Goal: Information Seeking & Learning: Check status

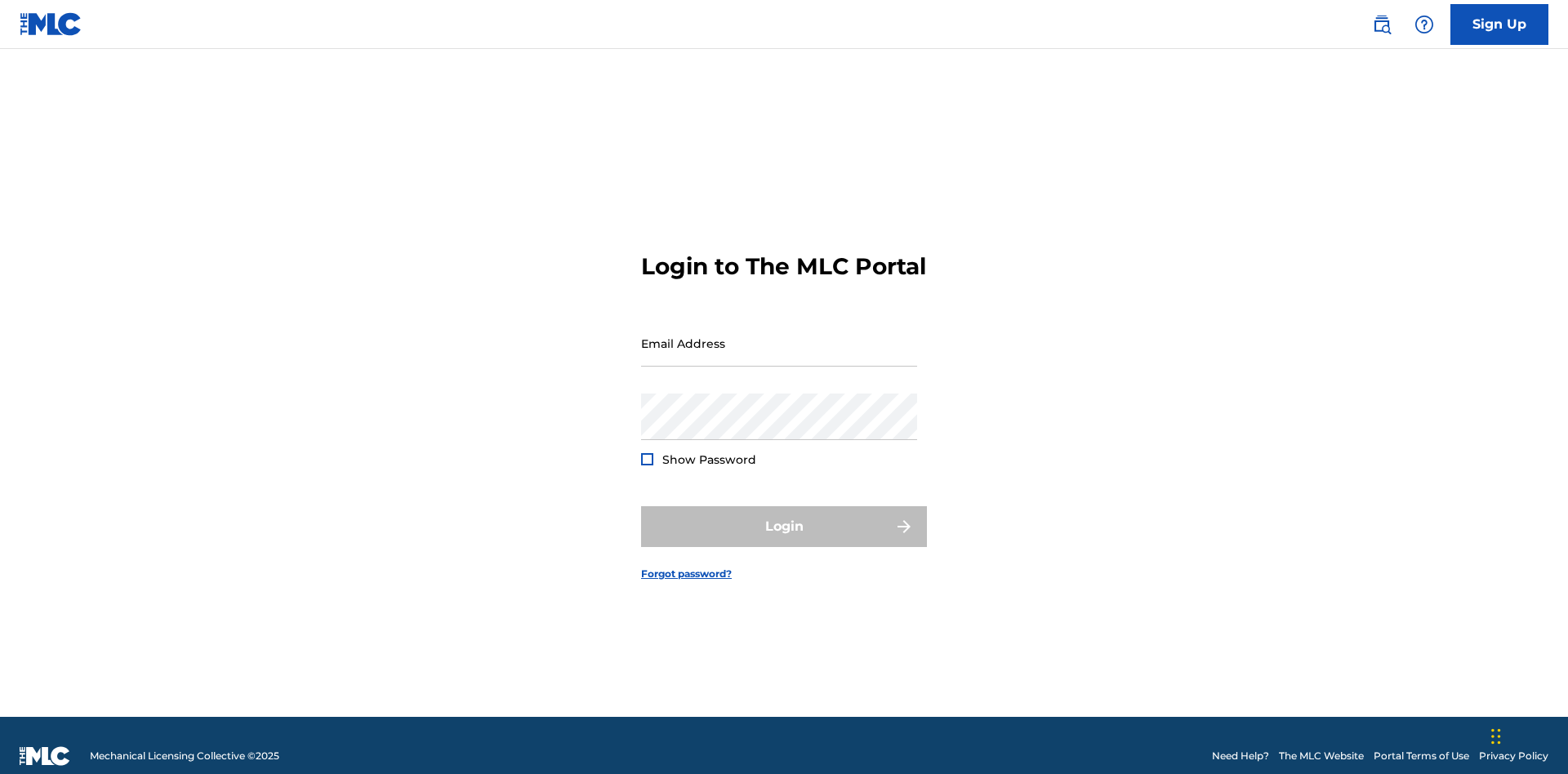
scroll to position [22, 0]
click at [779, 336] on input "Email Address" at bounding box center [779, 343] width 276 height 47
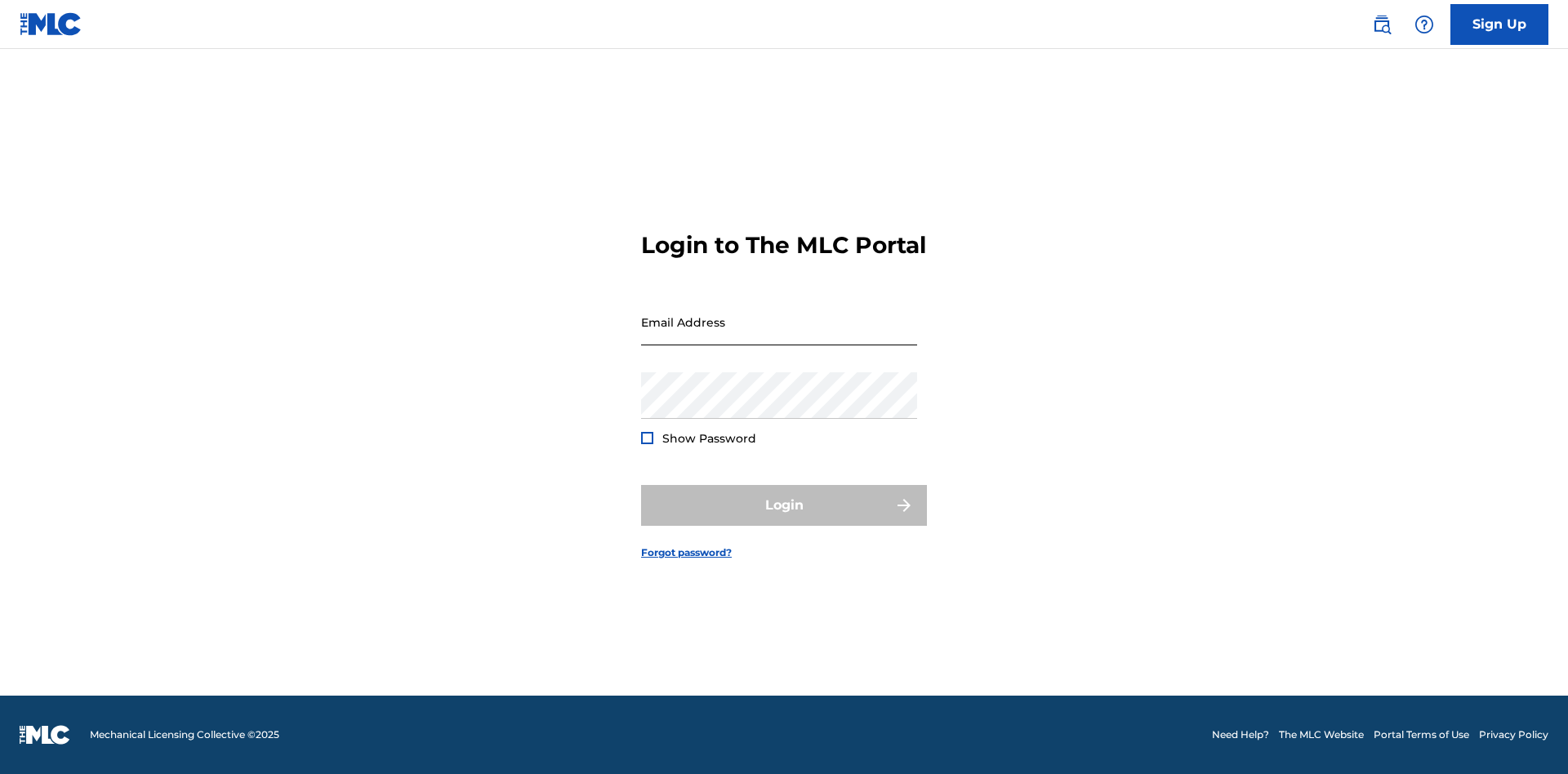
scroll to position [22, 0]
type input "[EMAIL_ADDRESS][DOMAIN_NAME]"
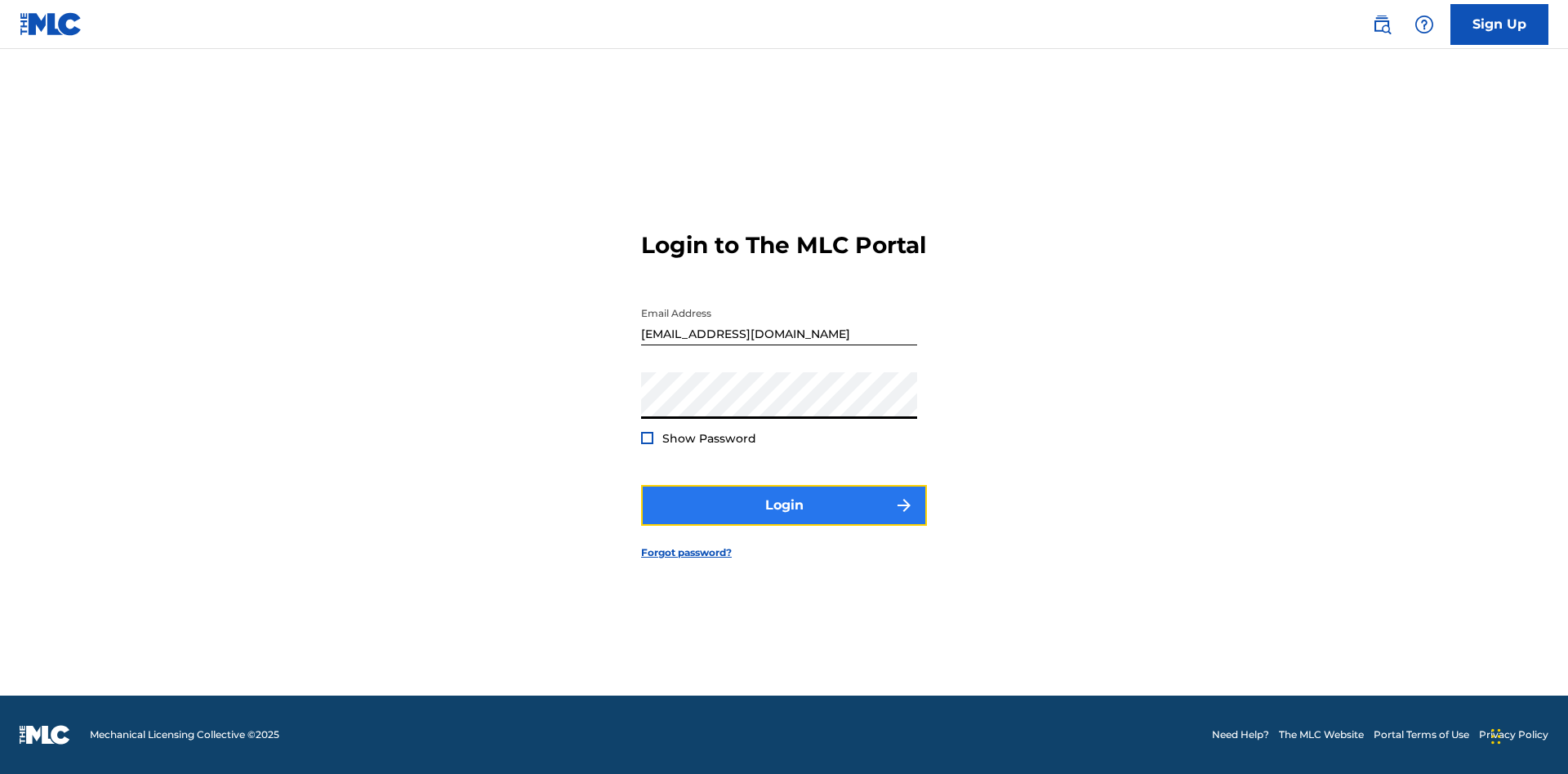
click at [784, 519] on button "Login" at bounding box center [784, 505] width 286 height 41
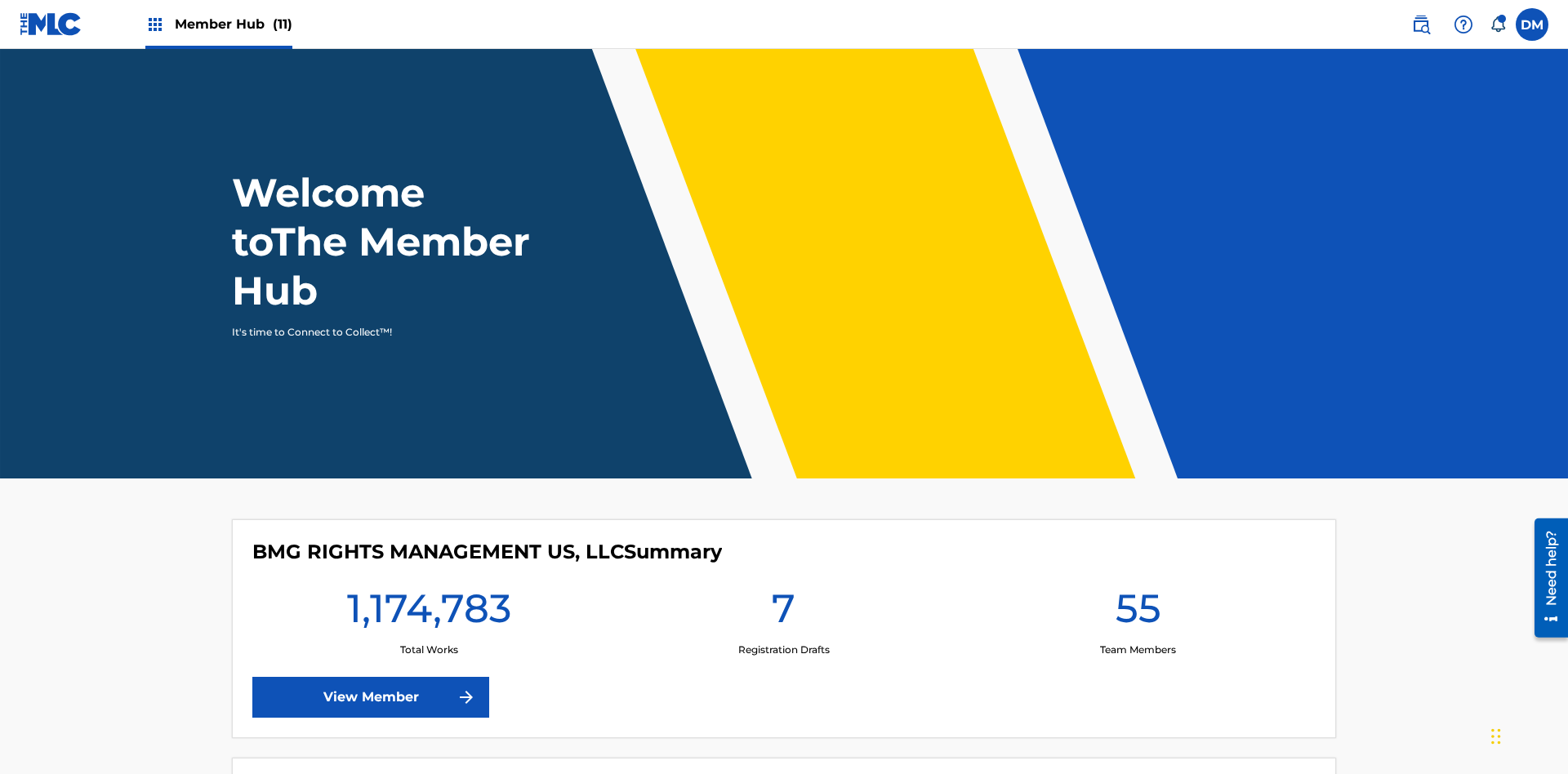
scroll to position [70, 0]
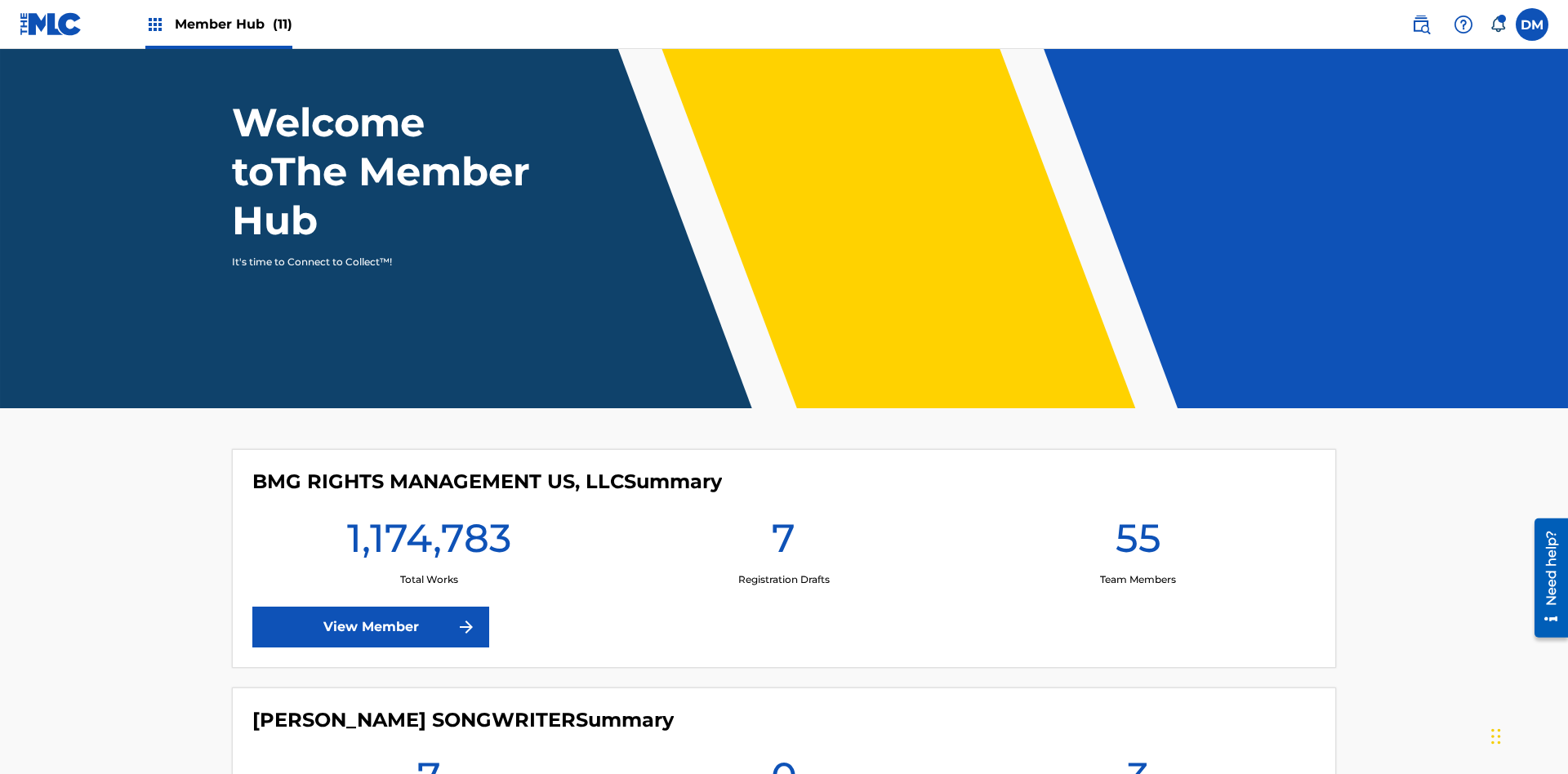
click at [218, 23] on span "Member Hub (11)" at bounding box center [234, 24] width 118 height 19
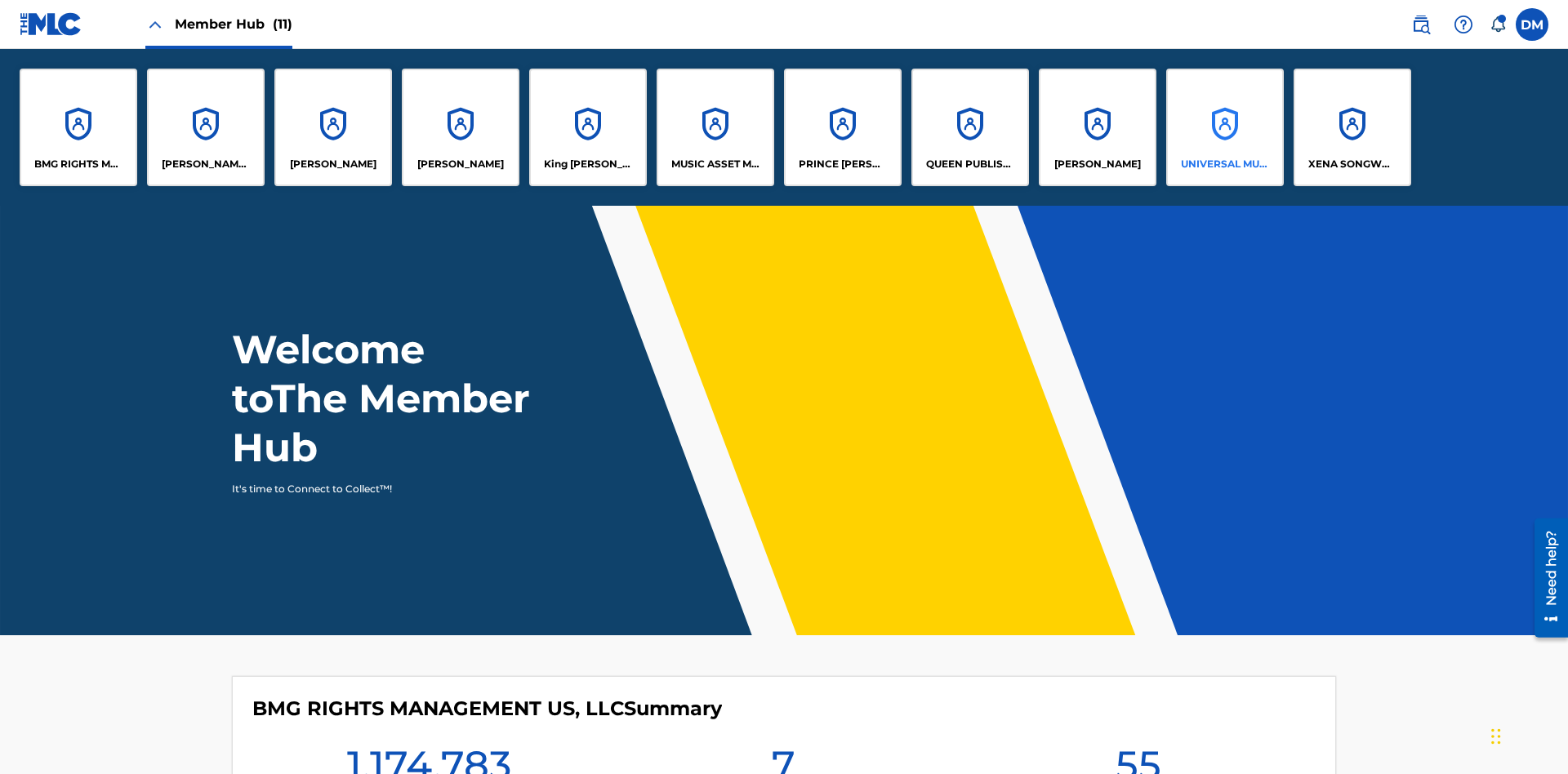
click at [1224, 164] on p "UNIVERSAL MUSIC PUB GROUP" at bounding box center [1225, 165] width 89 height 15
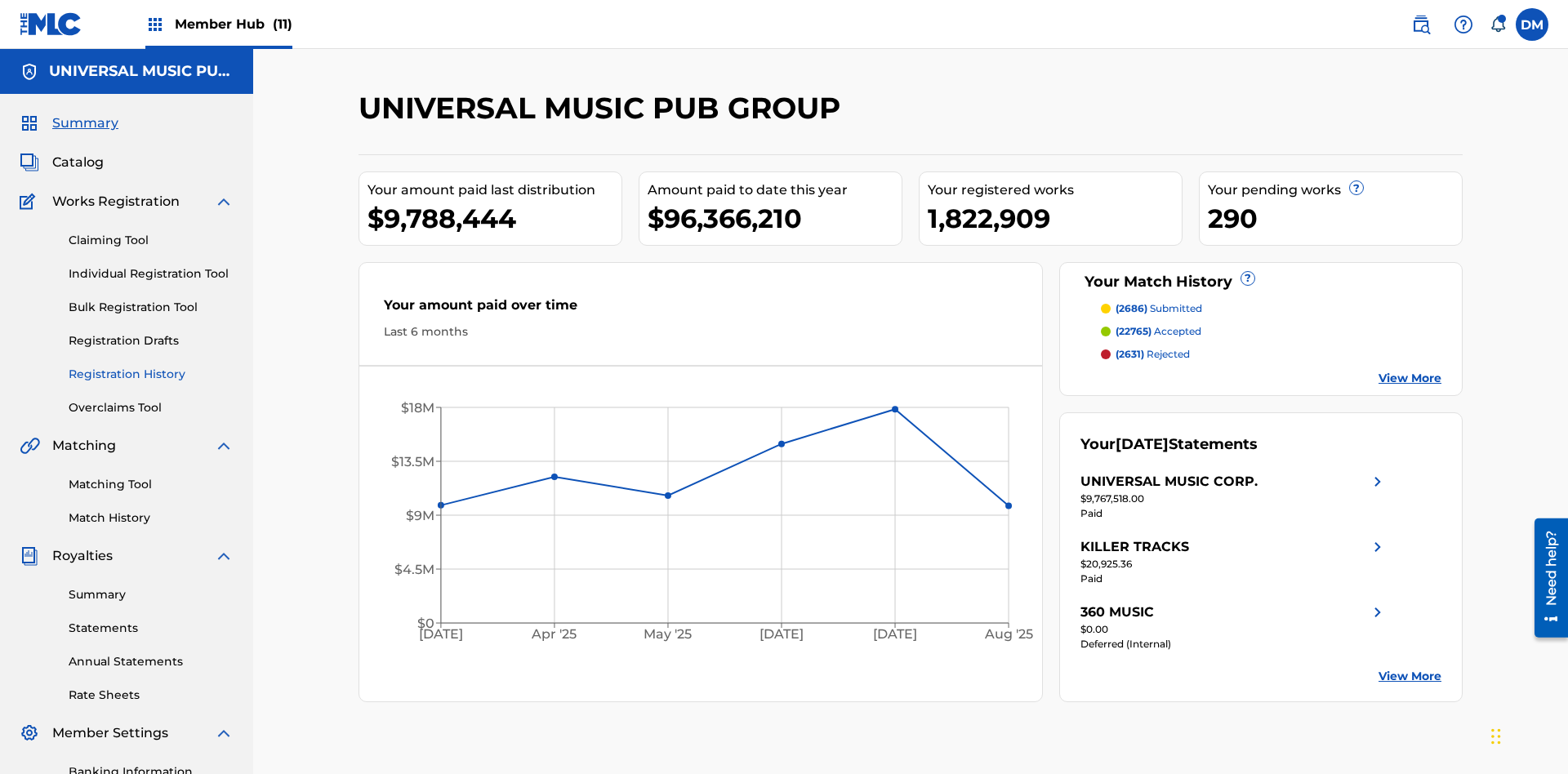
click at [151, 366] on link "Registration History" at bounding box center [151, 374] width 165 height 17
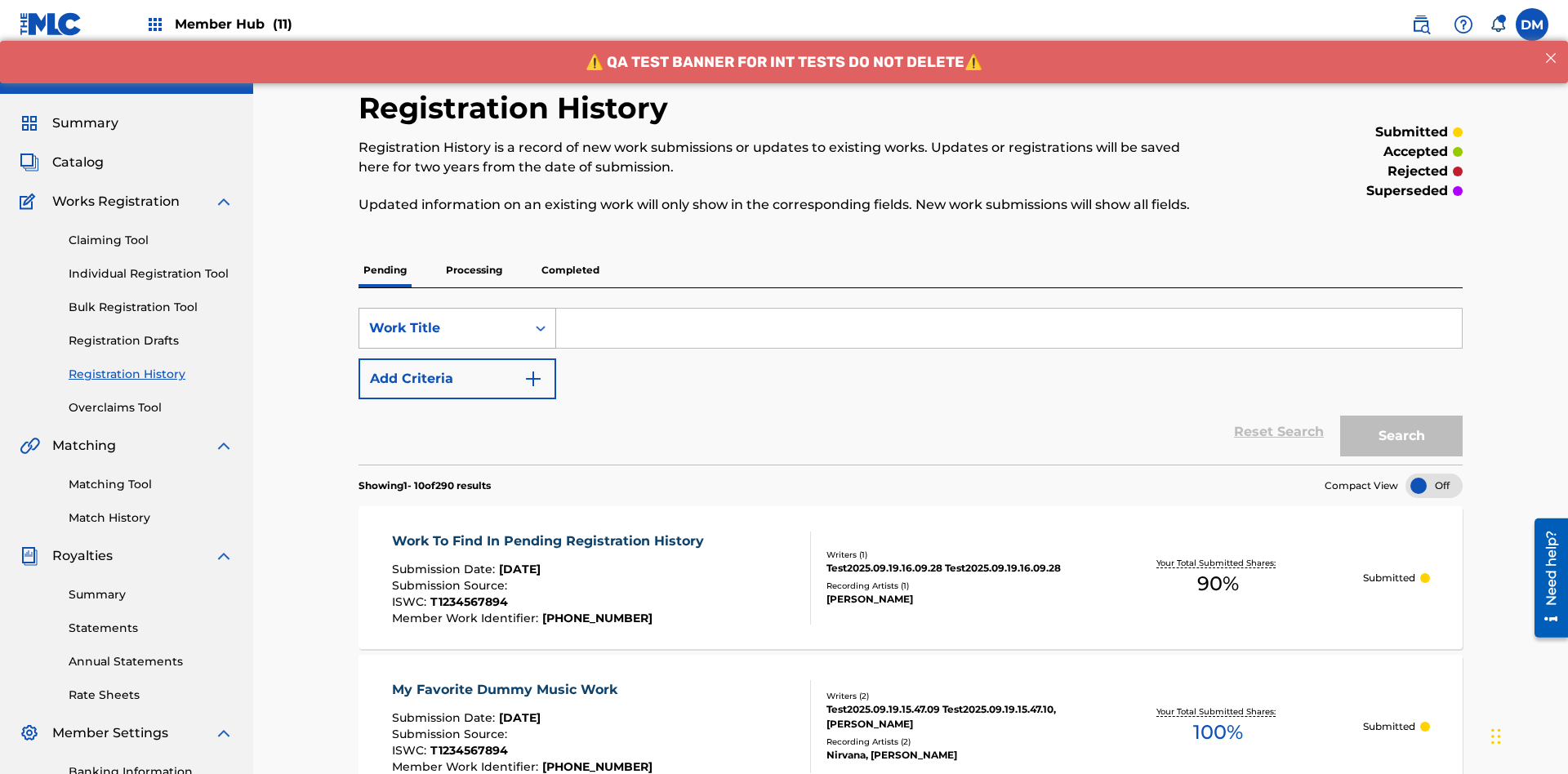
click at [443, 318] on div "Work Title" at bounding box center [442, 328] width 147 height 20
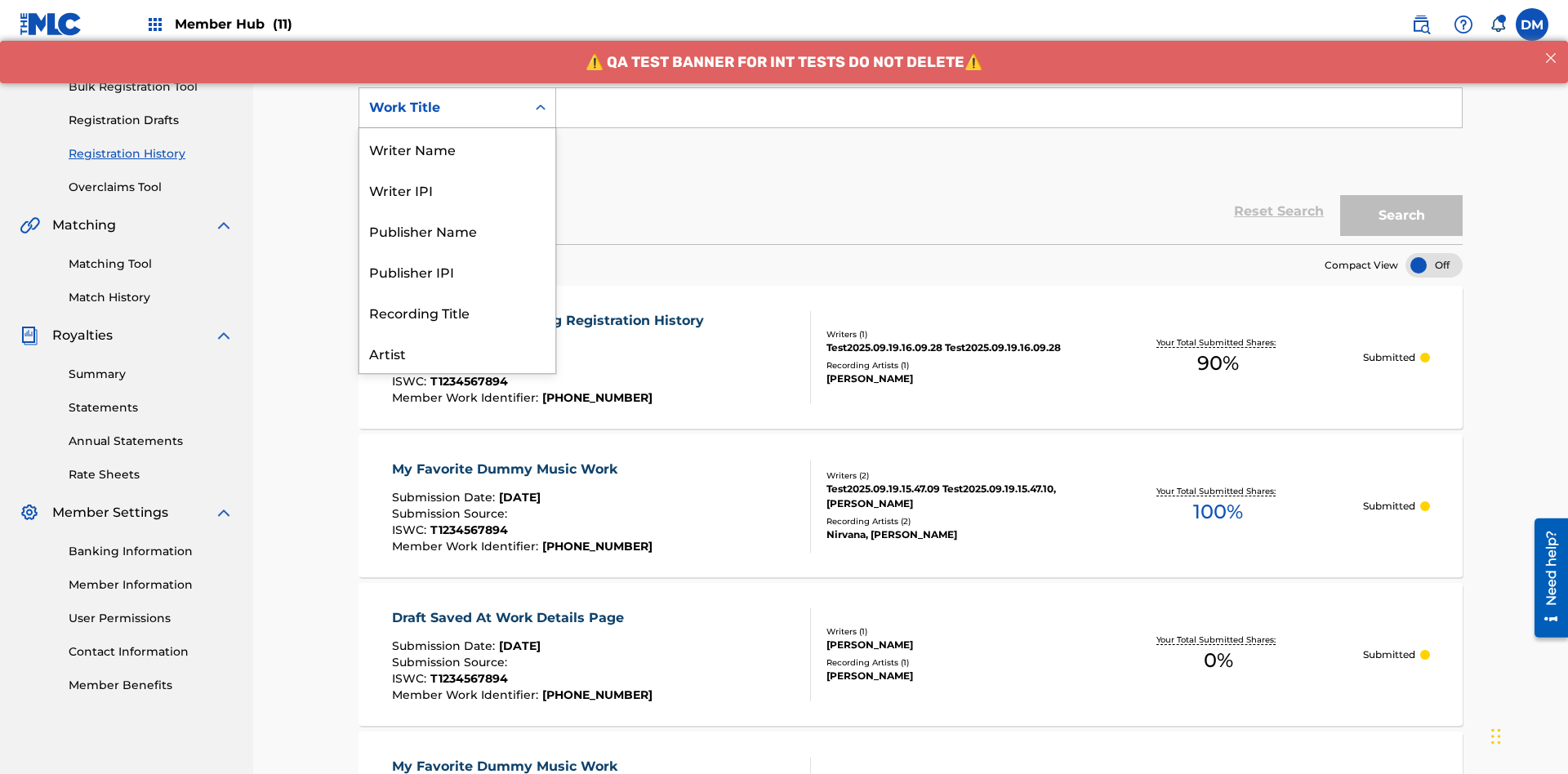
scroll to position [81, 0]
click at [458, 312] on div "ISRC" at bounding box center [457, 313] width 196 height 41
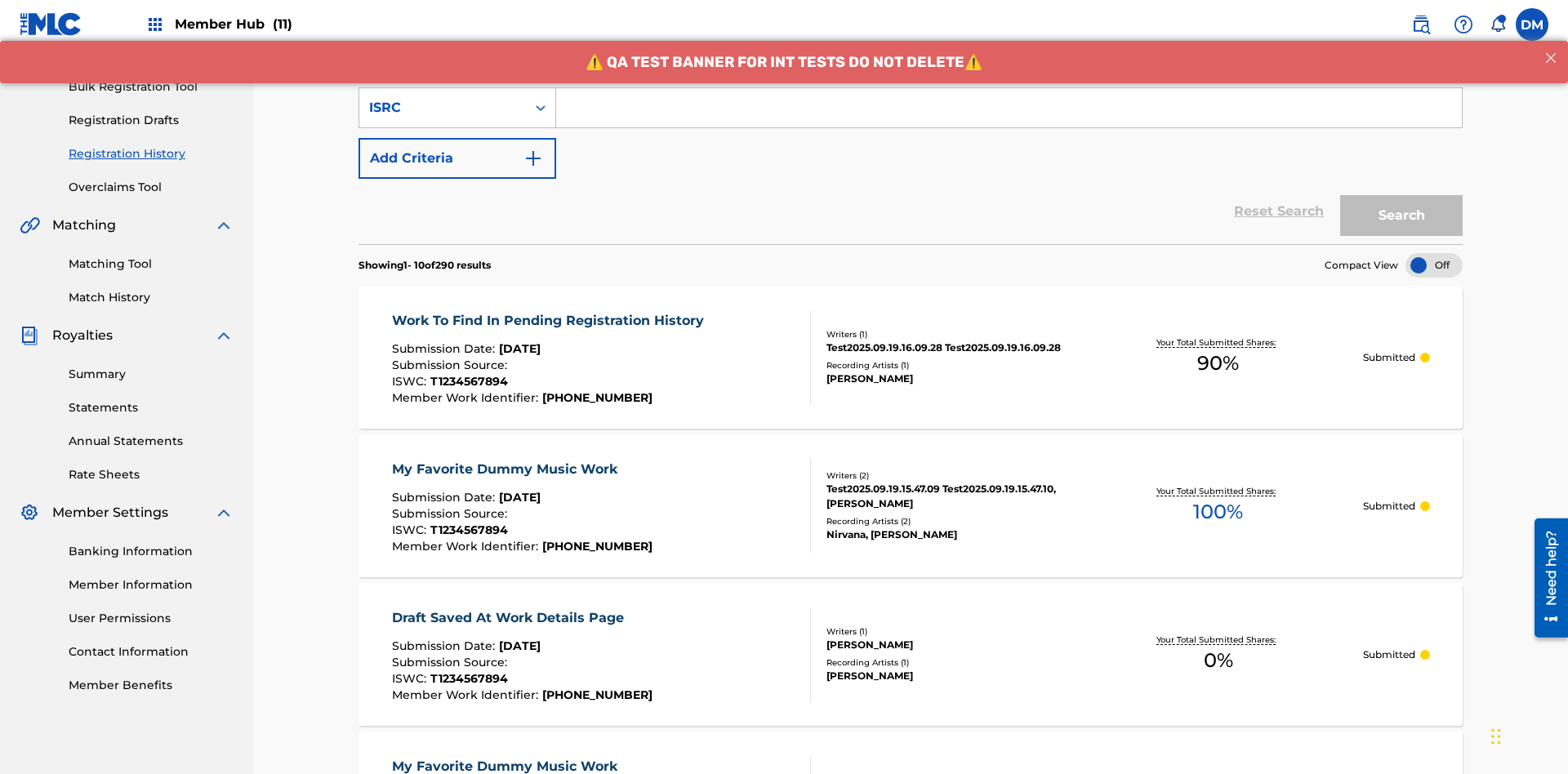
click at [1009, 118] on input "Search Form" at bounding box center [1009, 108] width 906 height 39
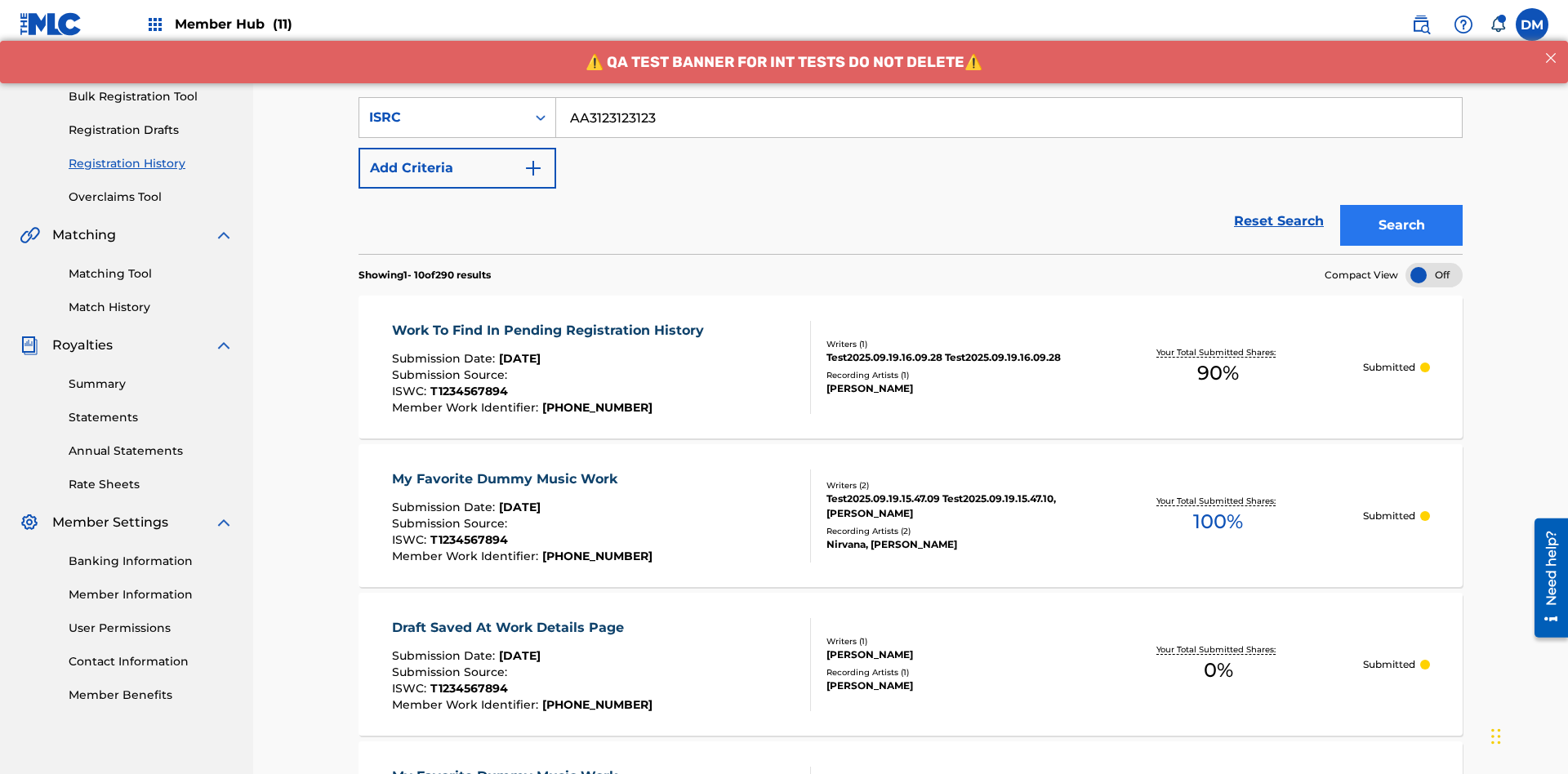
type input "AA3123123123"
click at [1401, 205] on button "Search" at bounding box center [1401, 226] width 123 height 41
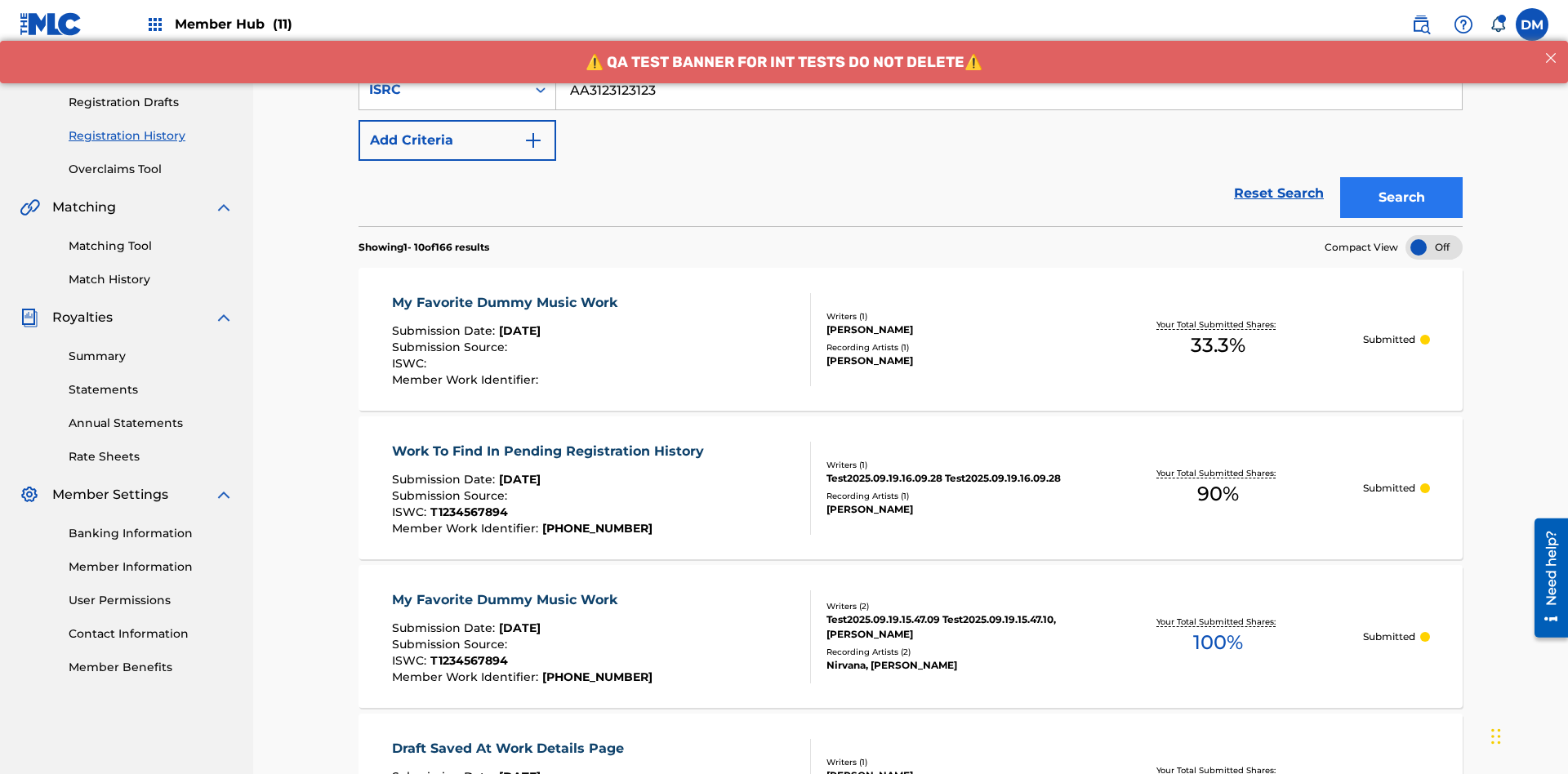
scroll to position [375, 0]
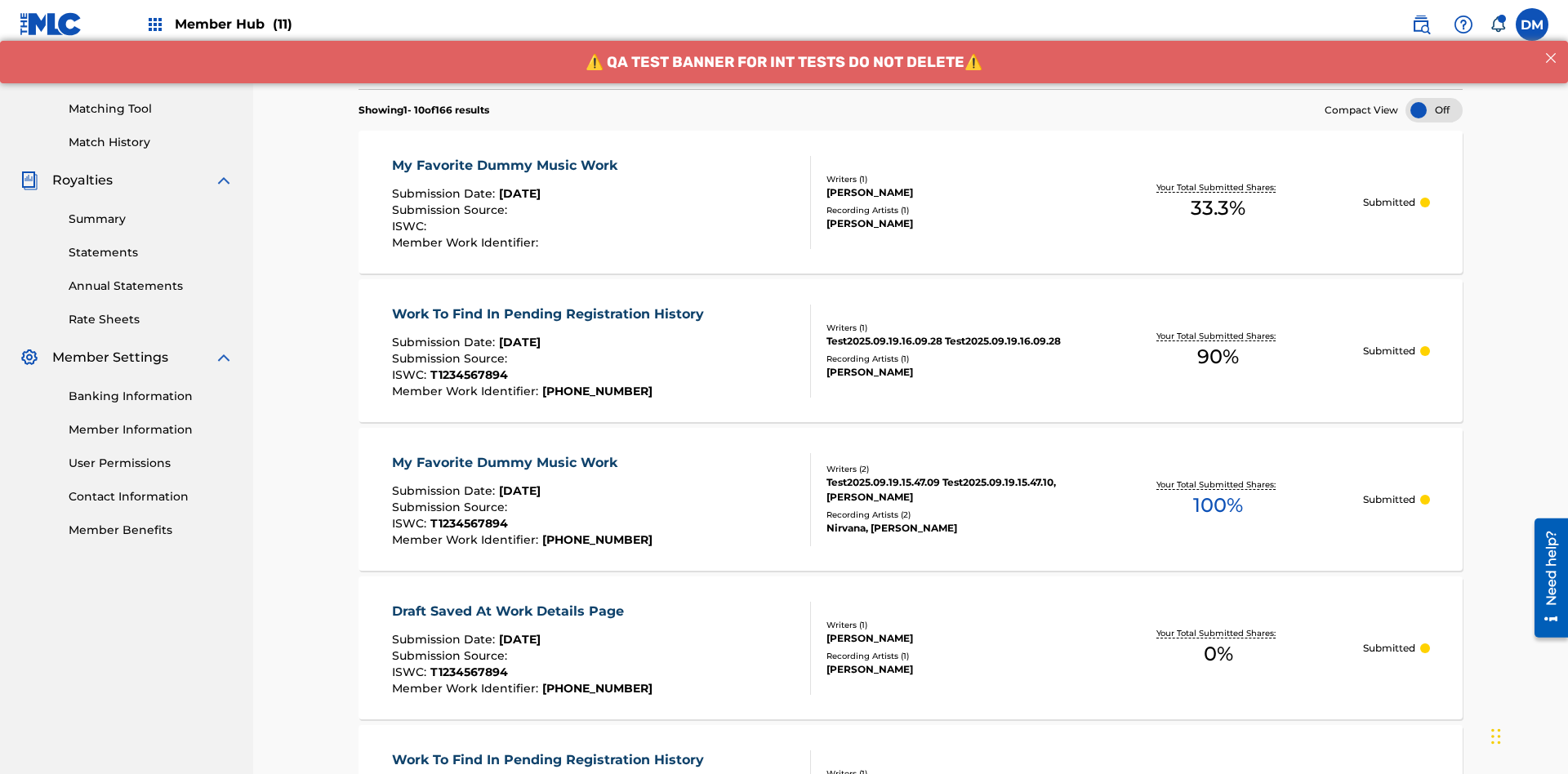
click at [506, 156] on div "My Favorite Dummy Music Work" at bounding box center [509, 166] width 234 height 20
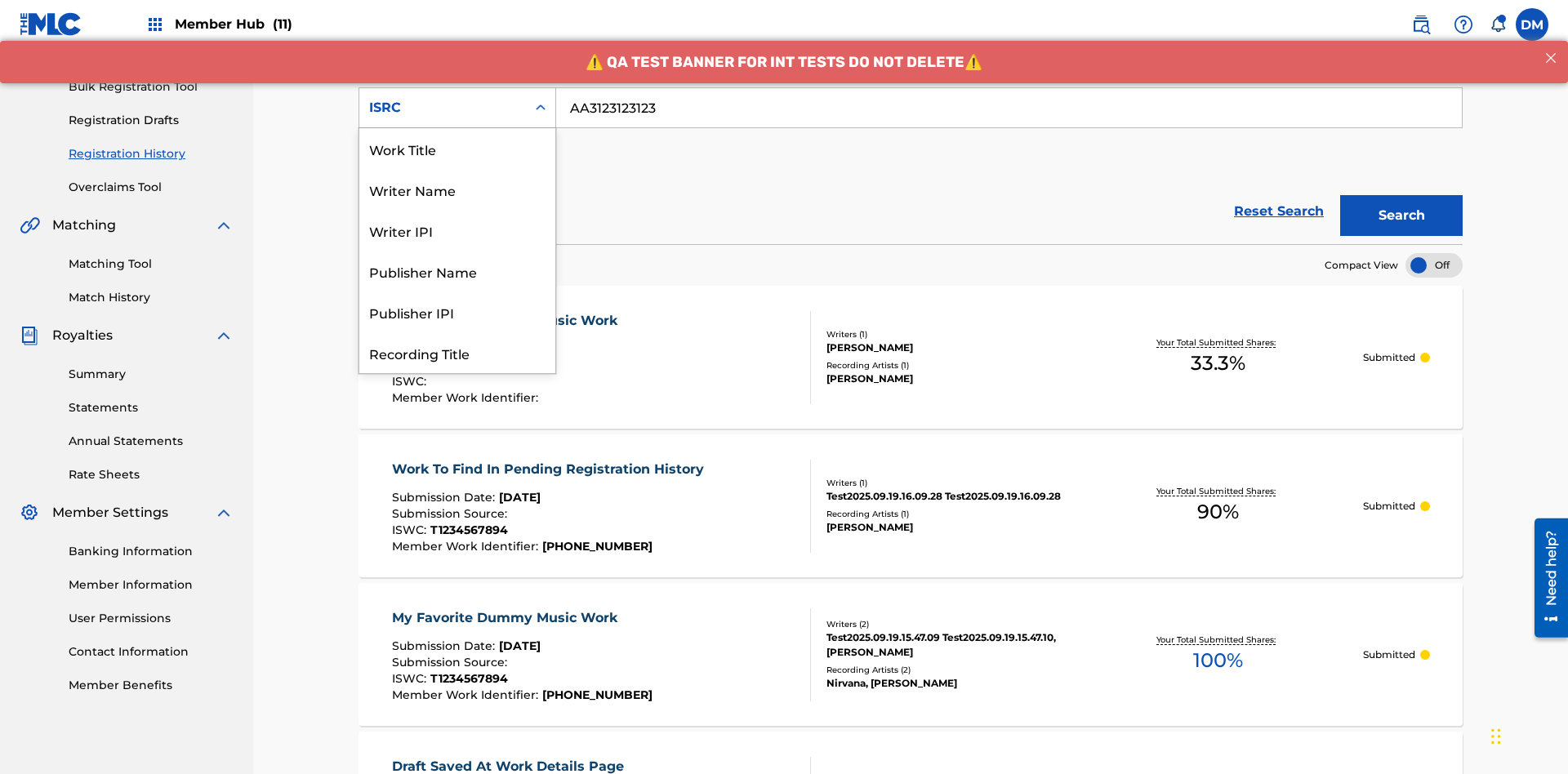
scroll to position [81, 0]
click at [458, 271] on div "Recording Title" at bounding box center [457, 271] width 196 height 41
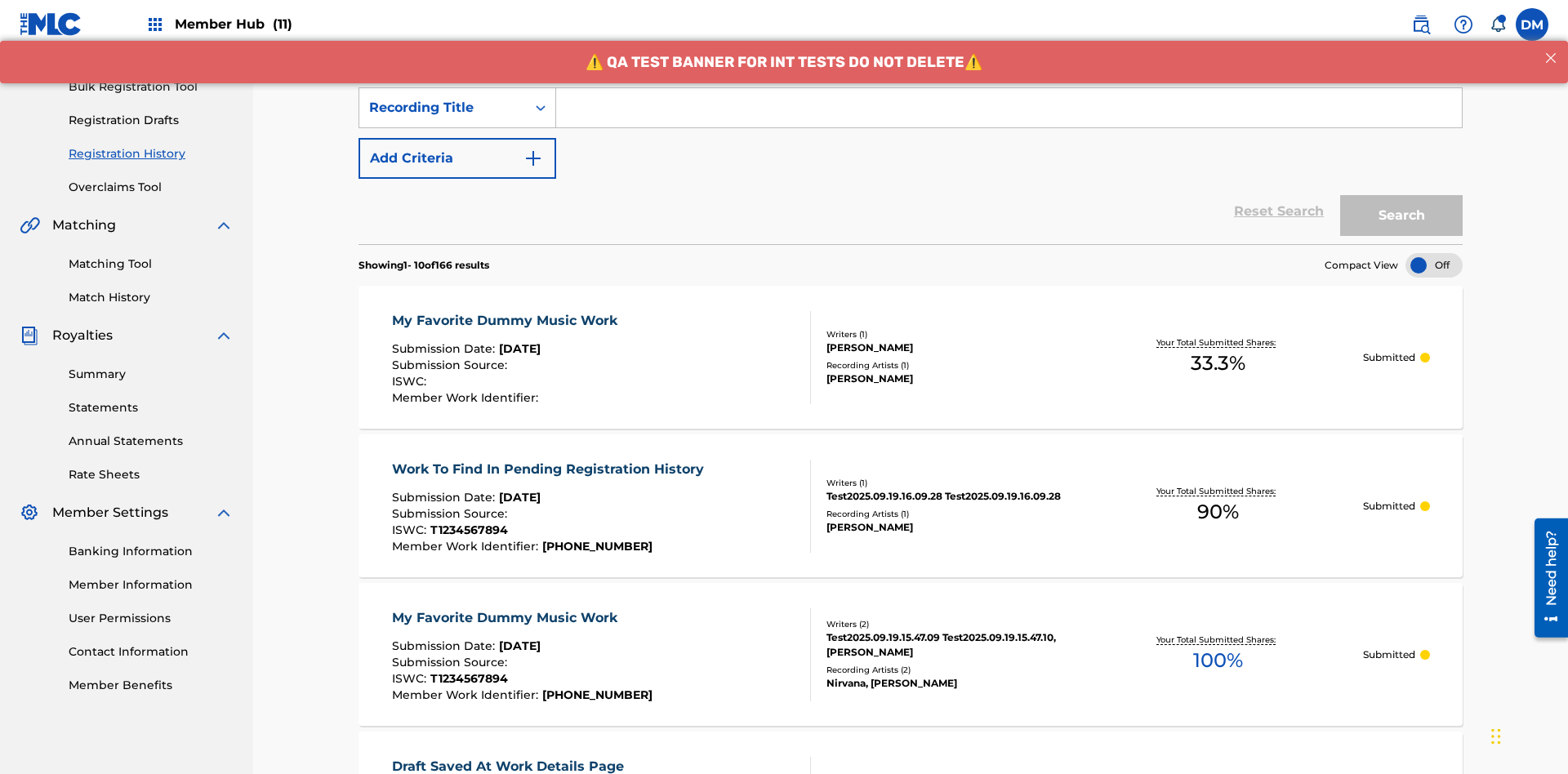
click at [1009, 118] on input "Search Form" at bounding box center [1009, 108] width 906 height 39
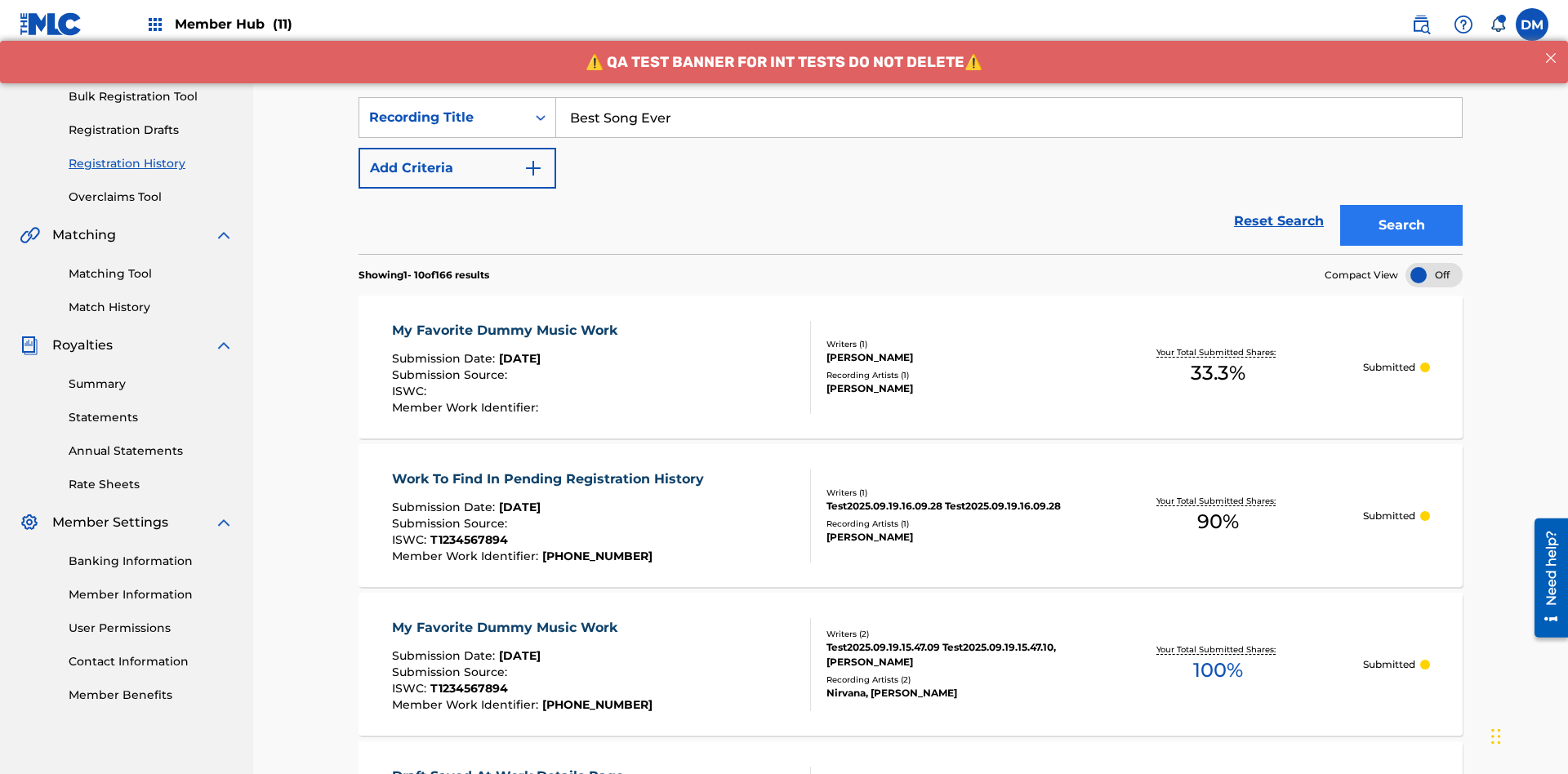
type input "Best Song Ever"
click at [1401, 205] on button "Search" at bounding box center [1401, 226] width 123 height 41
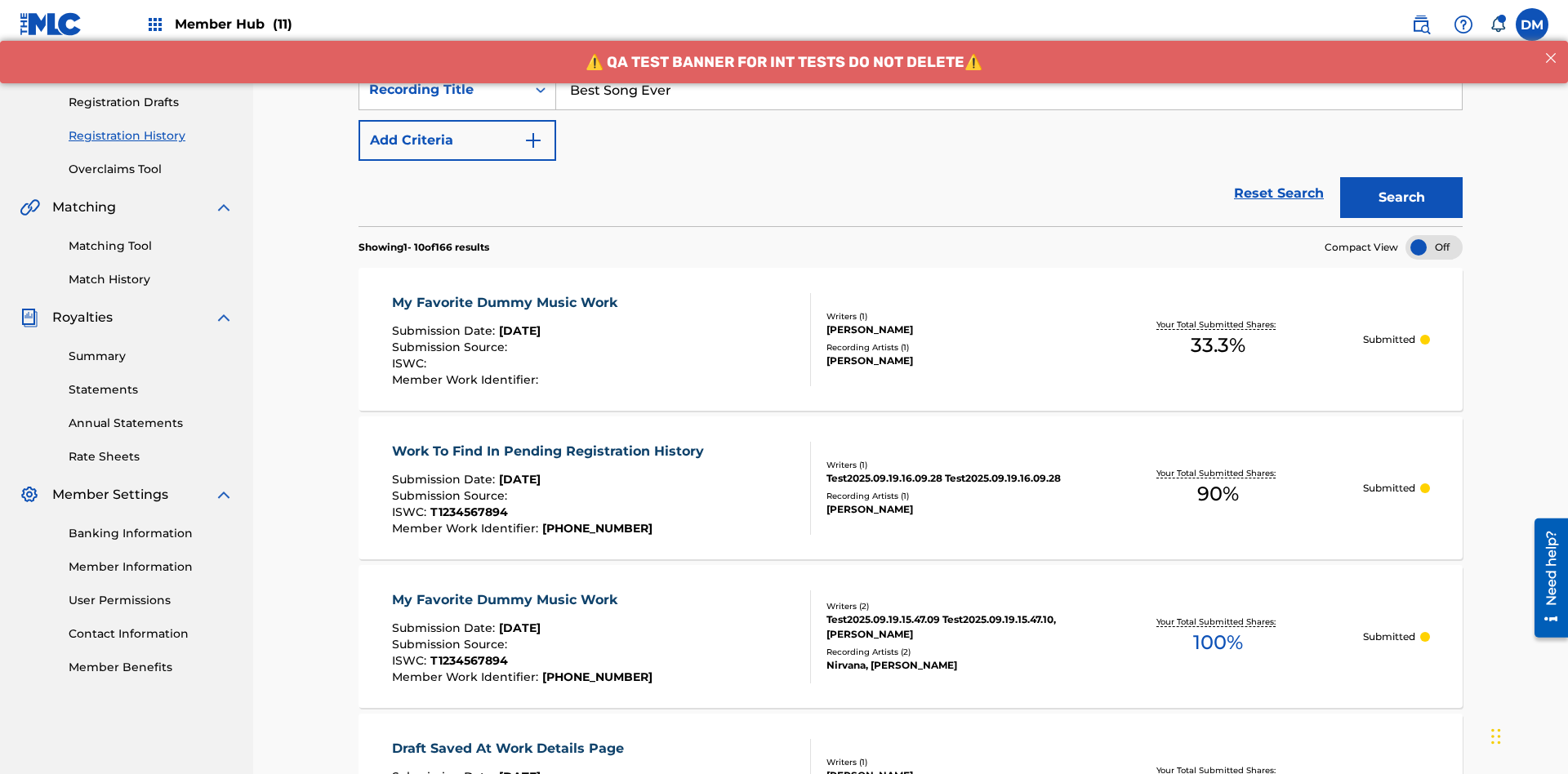
click at [506, 293] on div "My Favorite Dummy Music Work" at bounding box center [509, 302] width 234 height 20
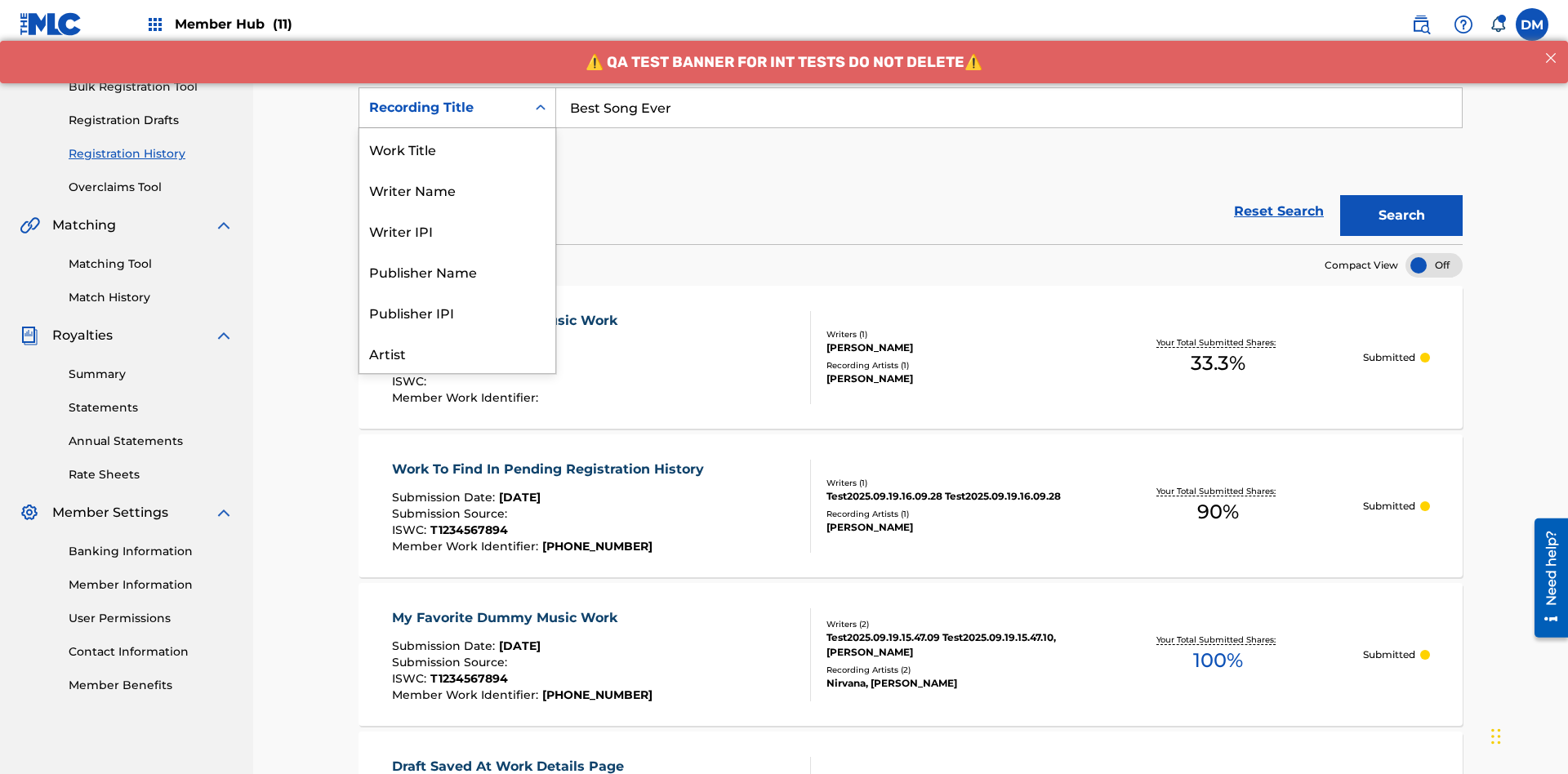
scroll to position [81, 0]
click at [458, 87] on div "Work Title" at bounding box center [457, 67] width 196 height 41
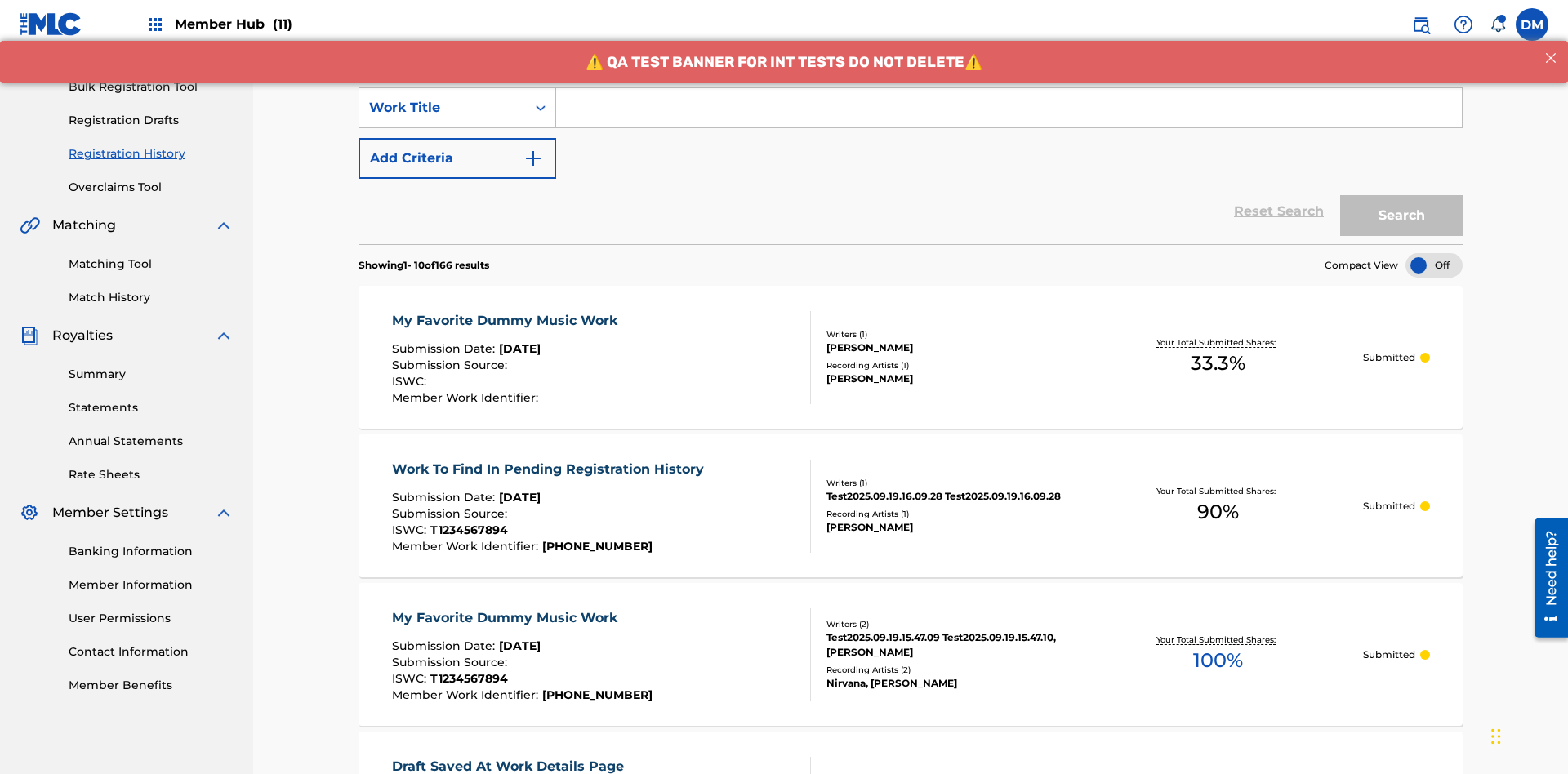
scroll to position [0, 0]
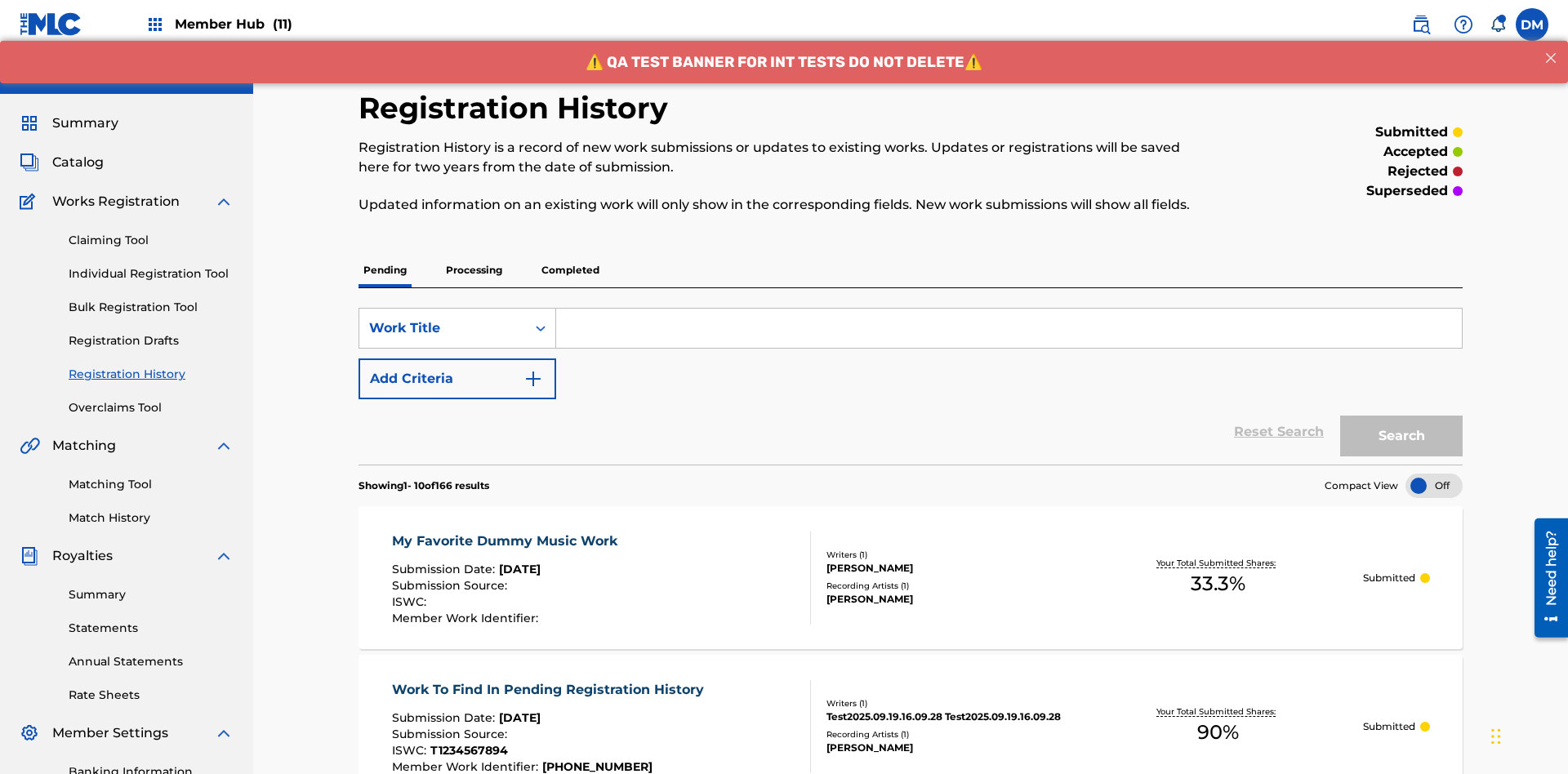
click at [1009, 309] on input "Search Form" at bounding box center [1009, 329] width 906 height 39
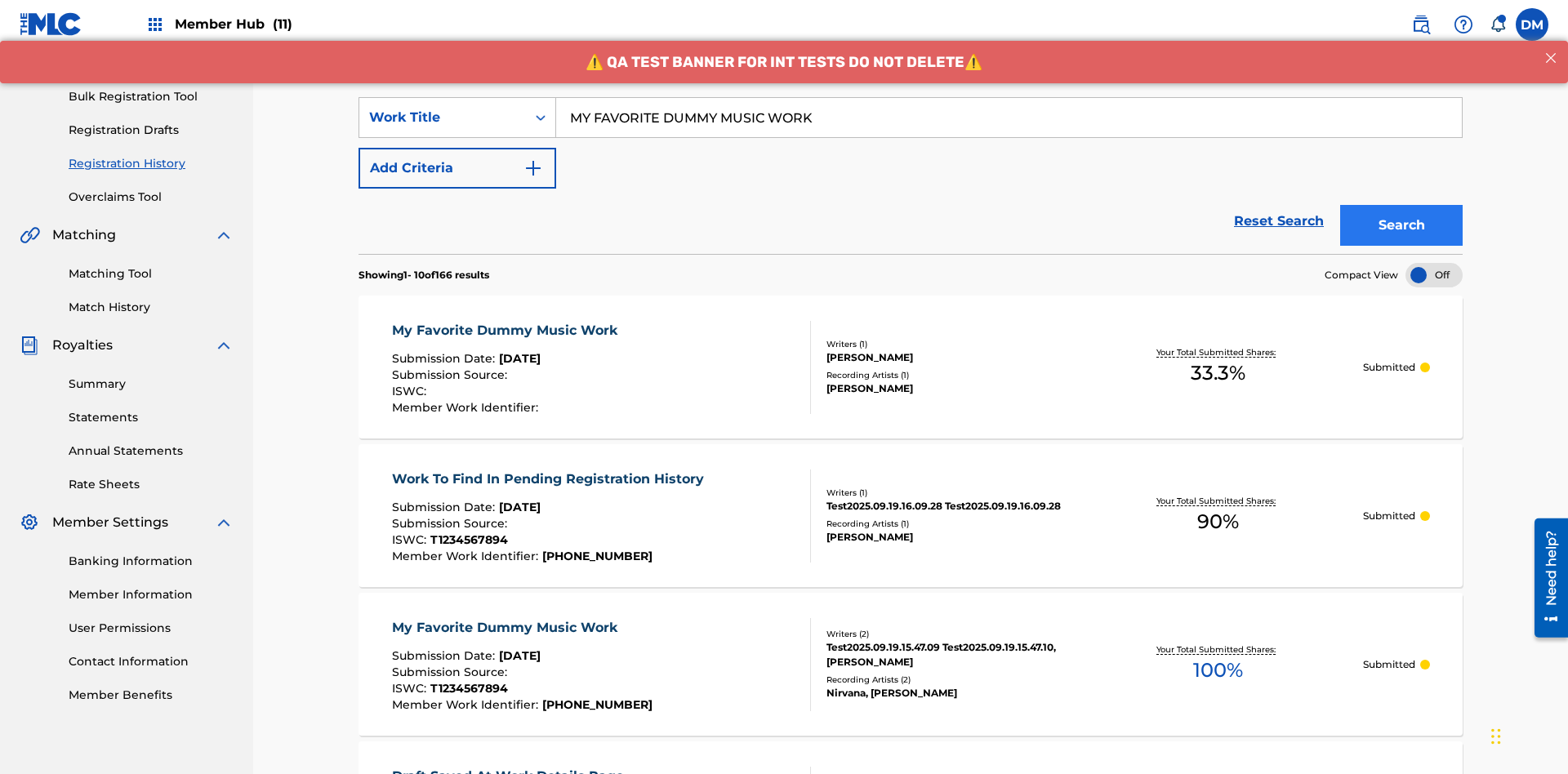
type input "MY FAVORITE DUMMY MUSIC WORK"
click at [1401, 205] on button "Search" at bounding box center [1401, 226] width 123 height 41
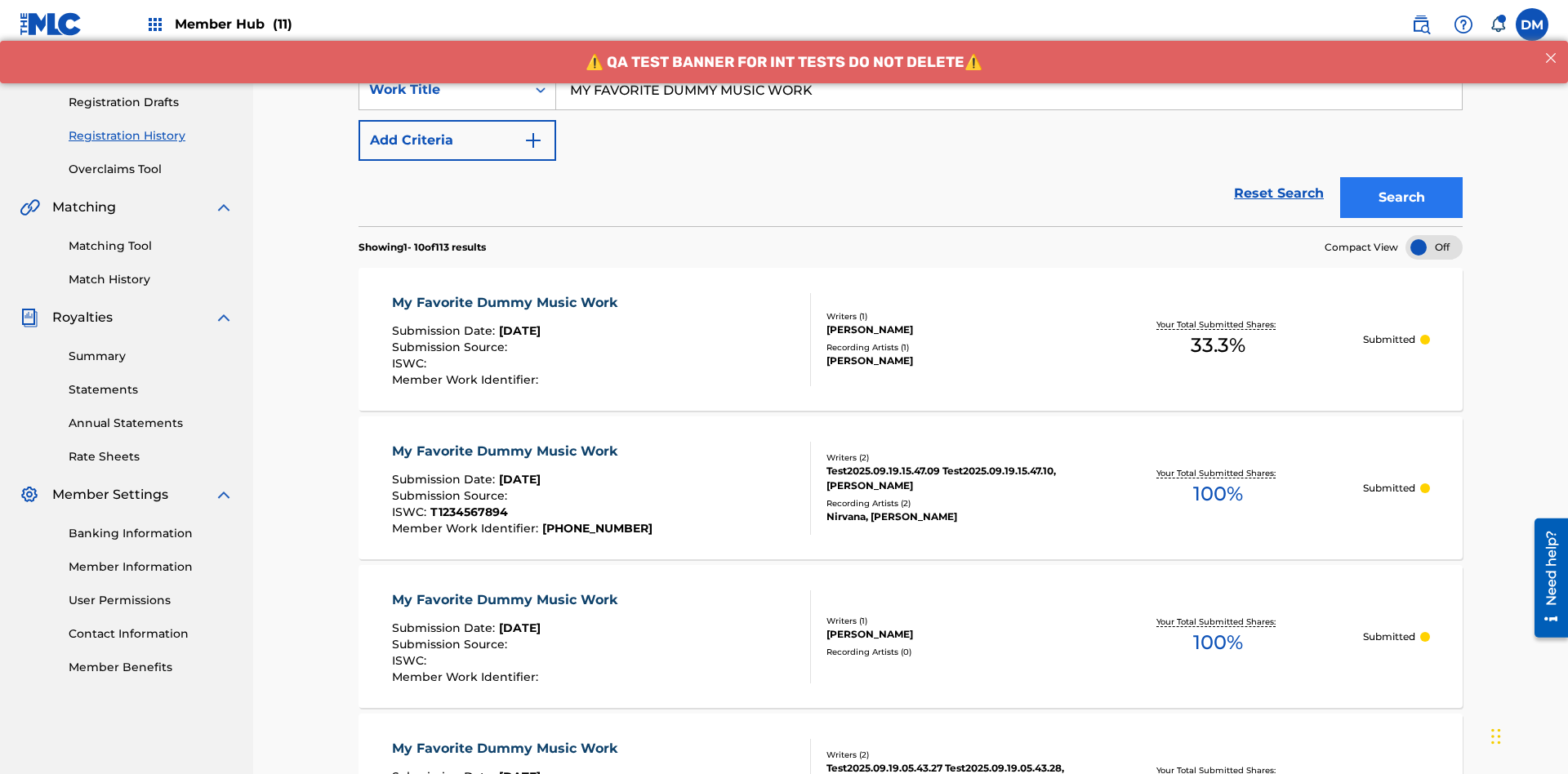
scroll to position [432, 0]
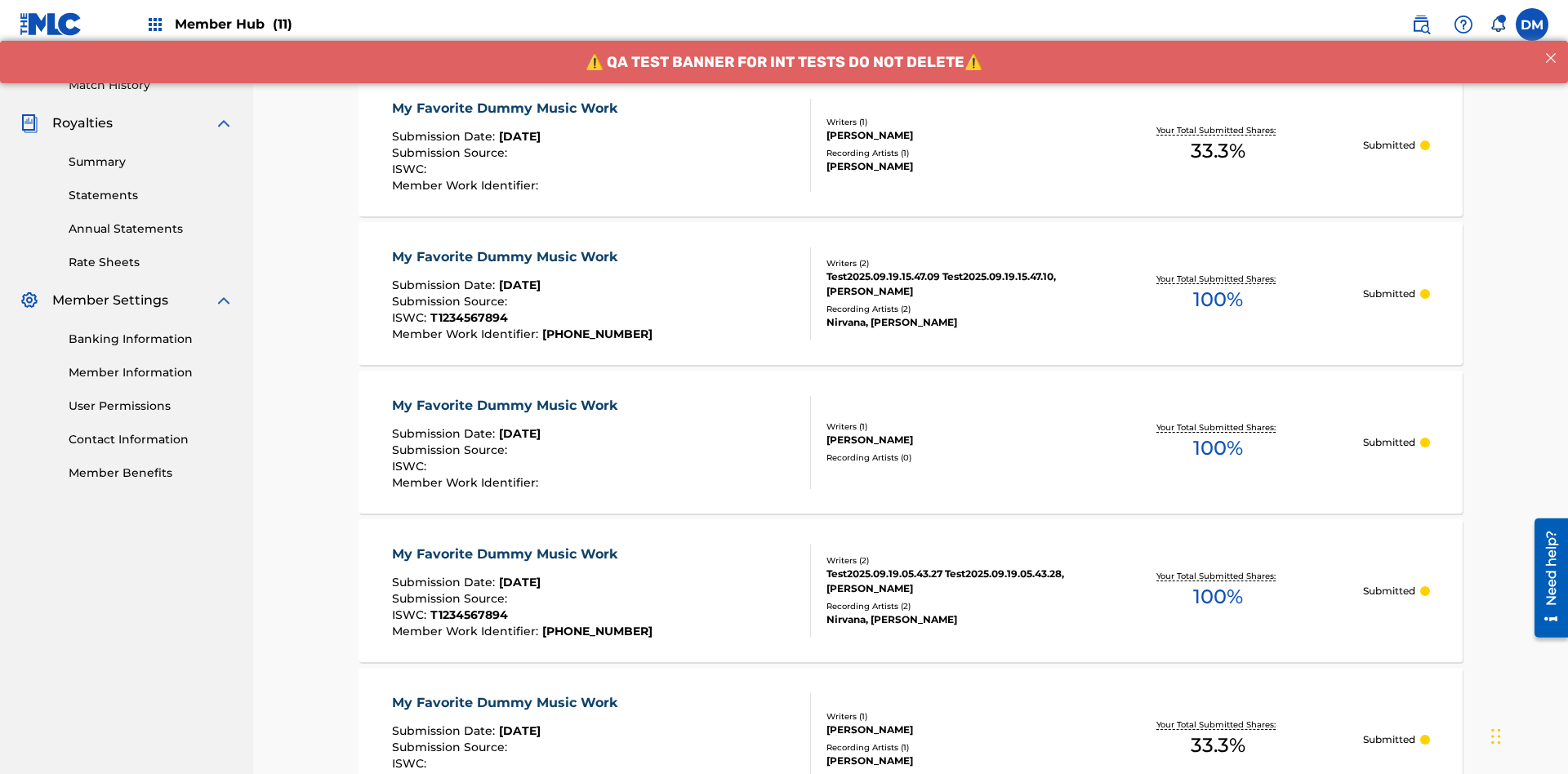
click at [506, 108] on div "My Favorite Dummy Music Work" at bounding box center [509, 109] width 234 height 20
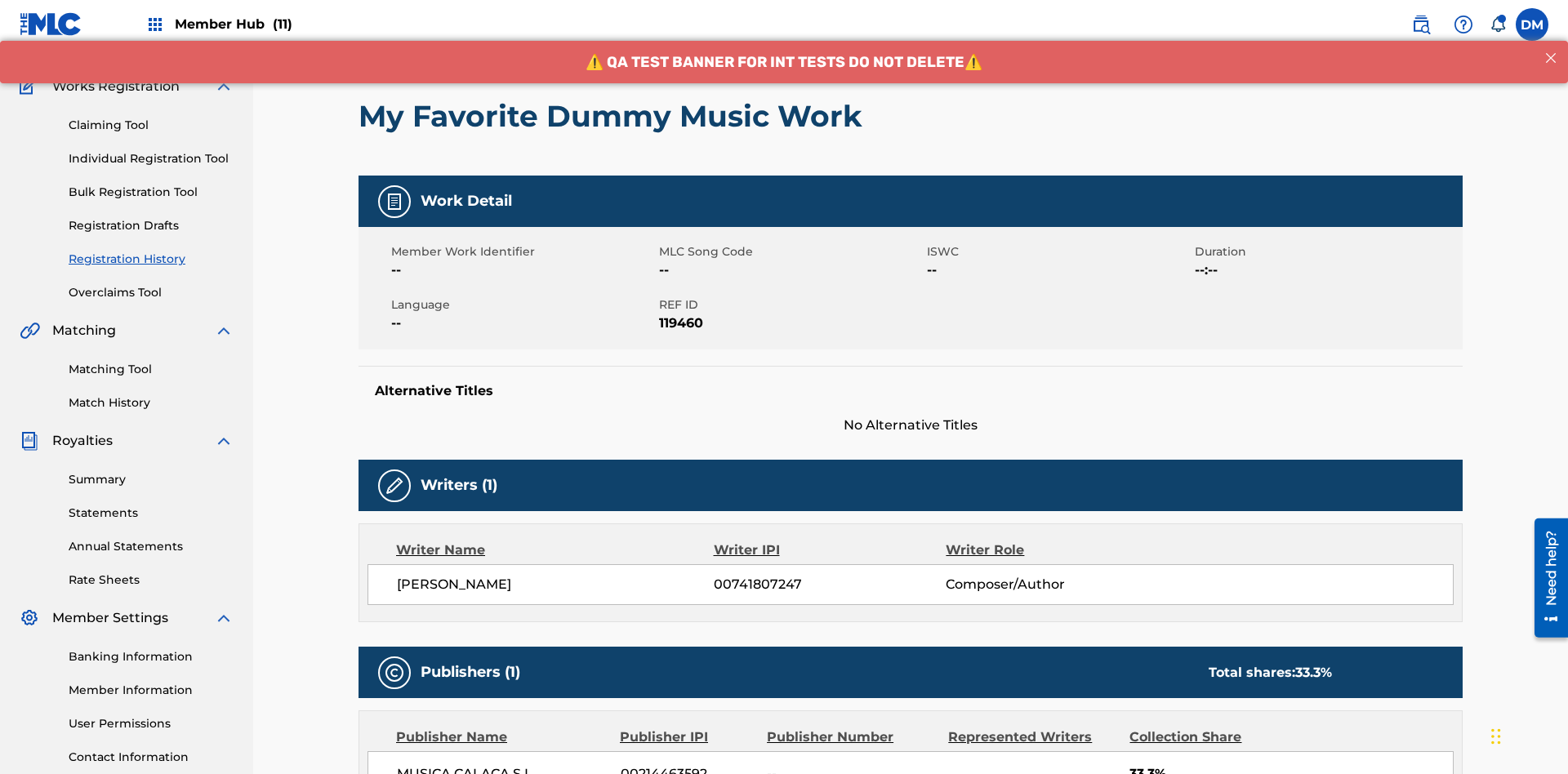
click at [407, 36] on button "< Back" at bounding box center [407, 16] width 98 height 41
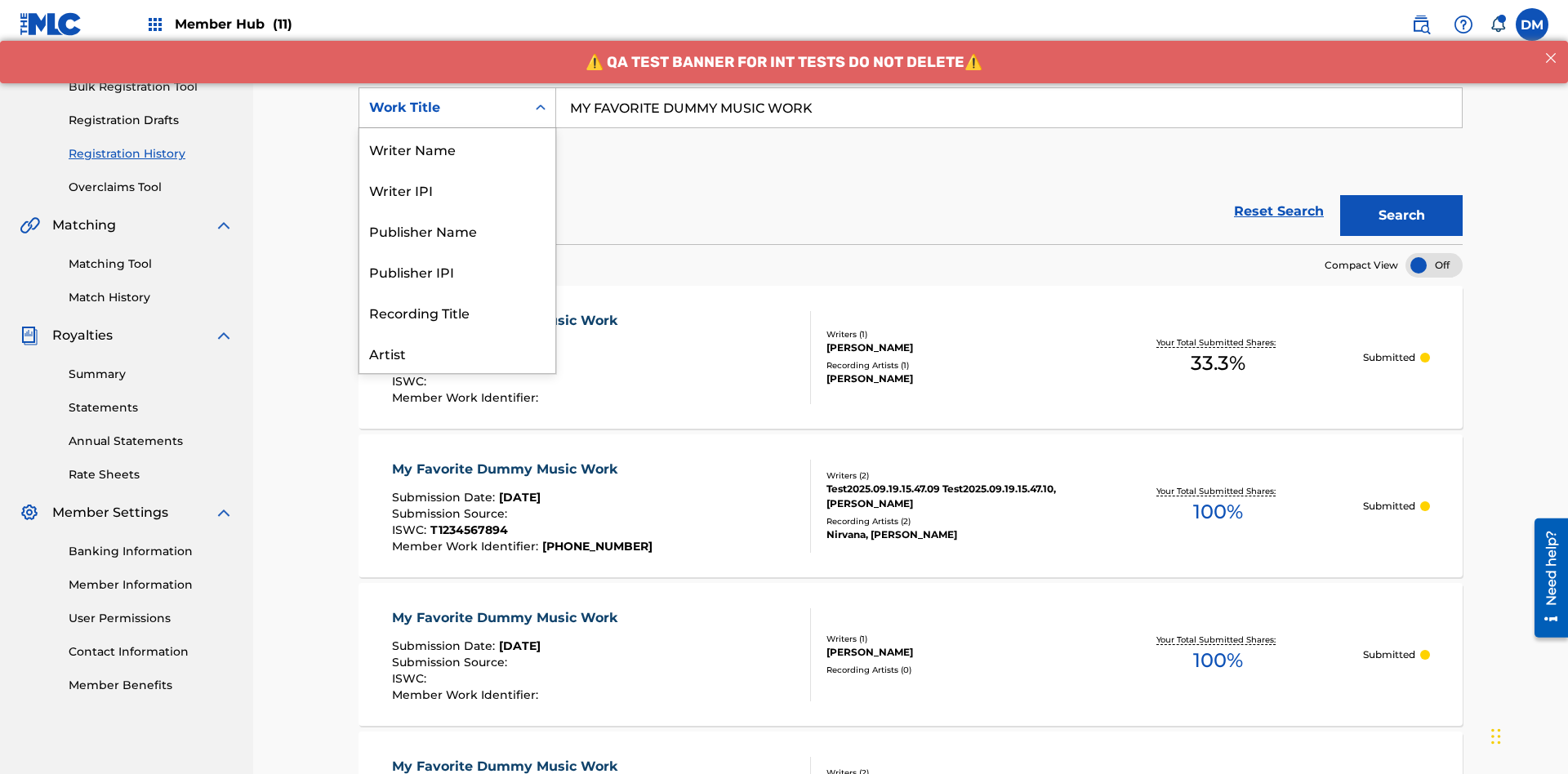
scroll to position [81, 0]
click at [458, 87] on div "Writer Name" at bounding box center [457, 67] width 196 height 41
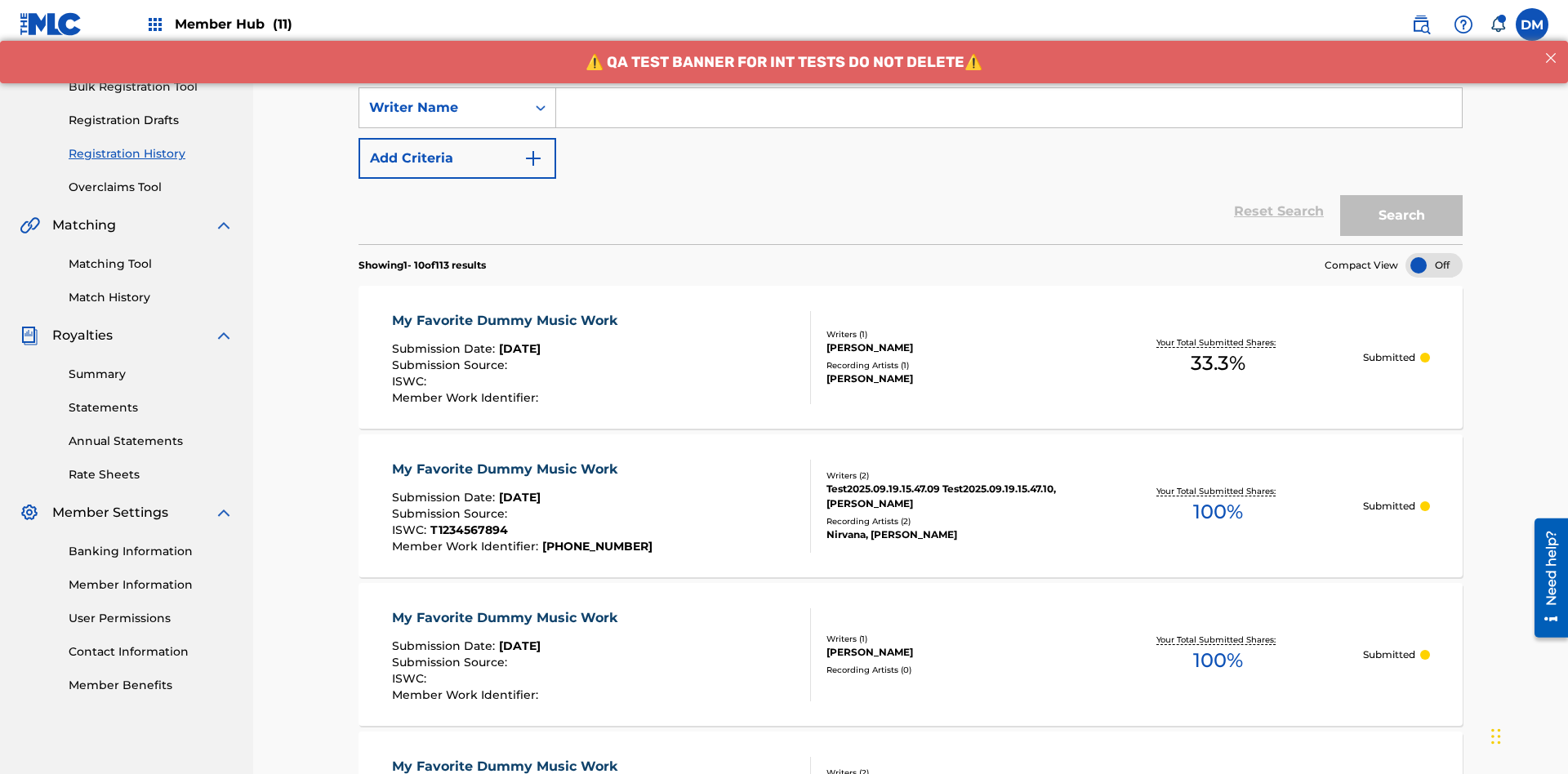
scroll to position [0, 0]
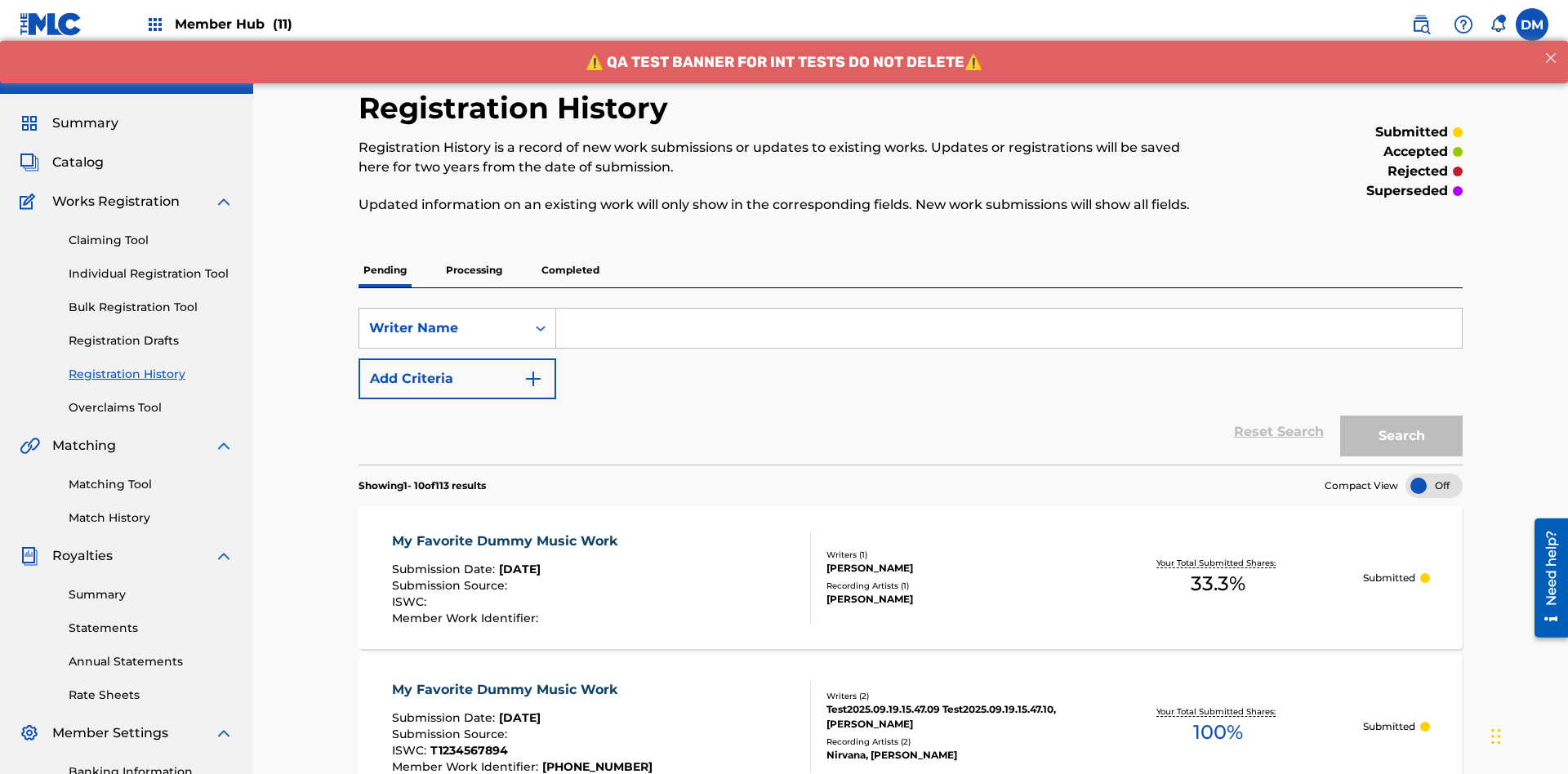
click at [1009, 309] on input "Search Form" at bounding box center [1009, 329] width 906 height 39
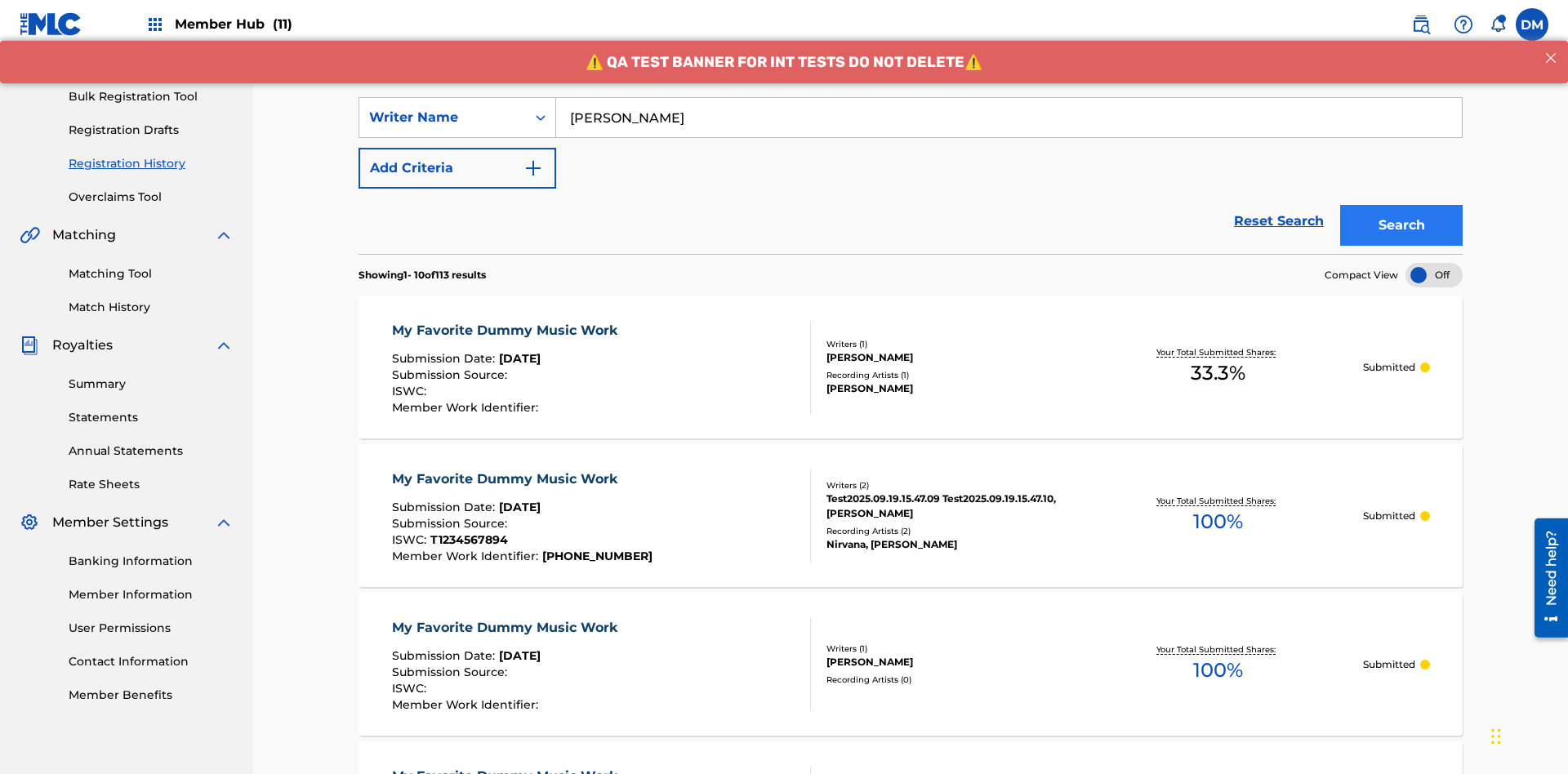
type input "BERKOWITZ"
click at [1401, 205] on button "Search" at bounding box center [1401, 226] width 123 height 41
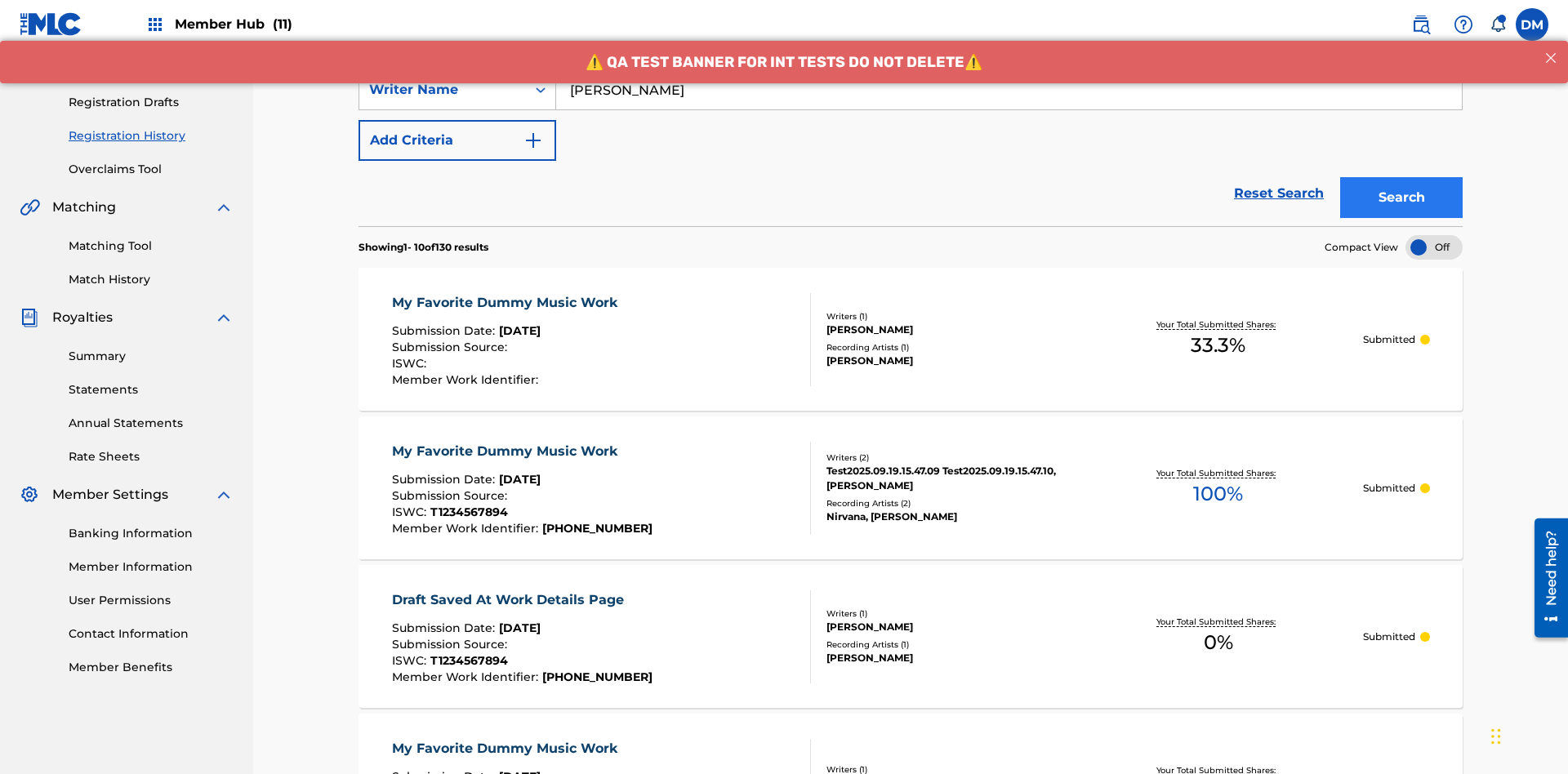
scroll to position [432, 0]
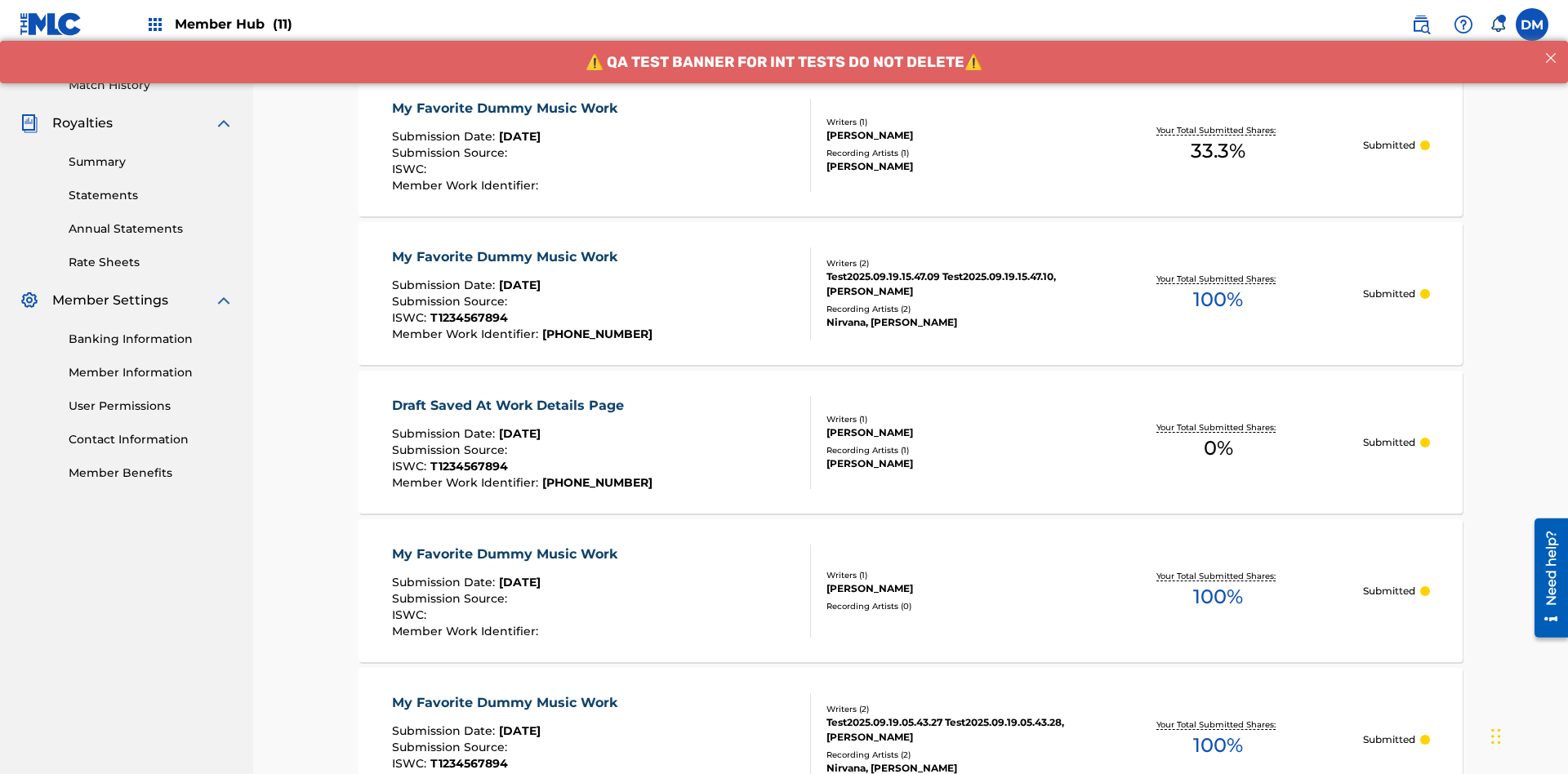
click at [506, 108] on div "My Favorite Dummy Music Work" at bounding box center [509, 109] width 234 height 20
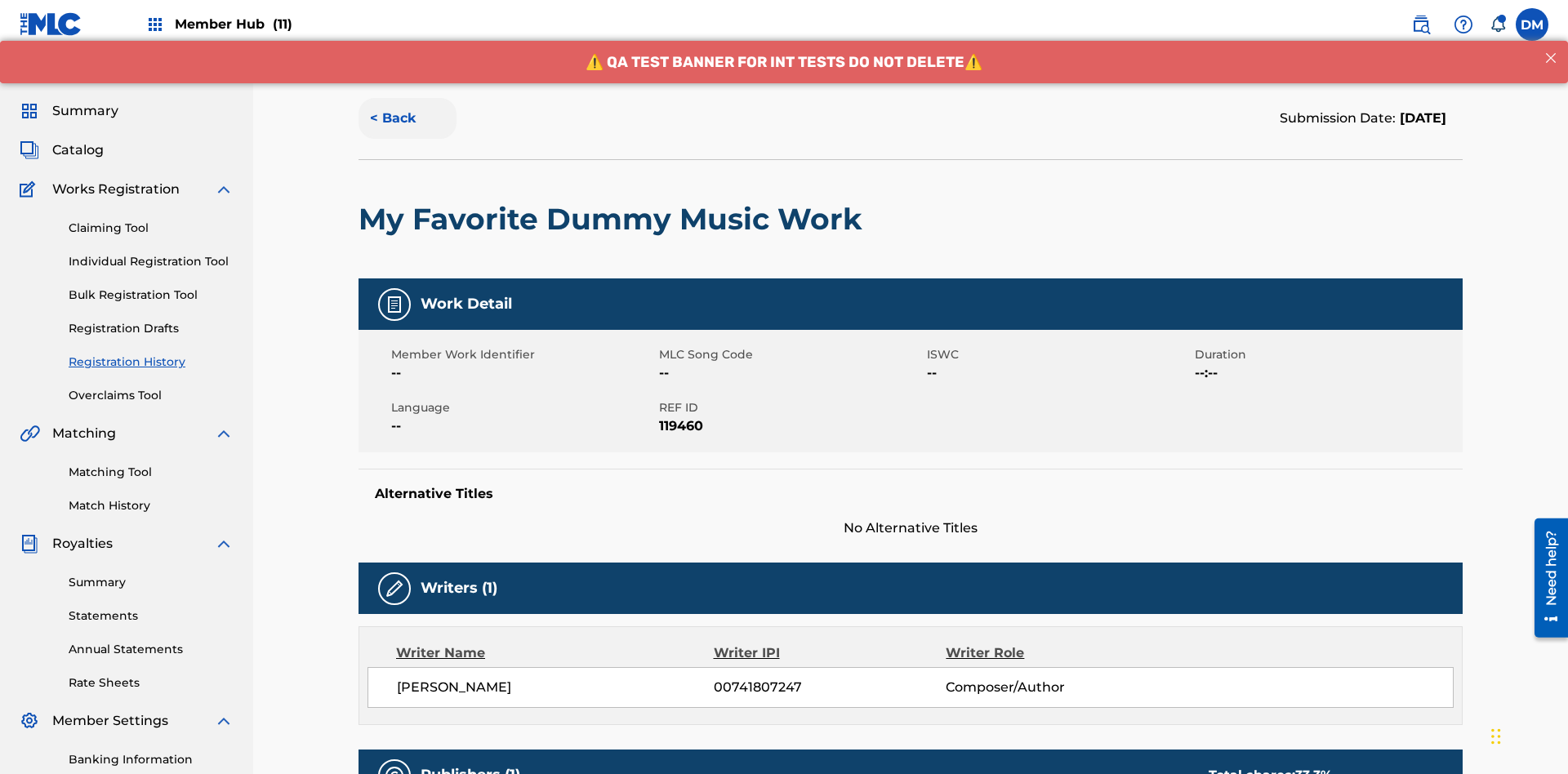
click at [407, 119] on button "< Back" at bounding box center [407, 119] width 98 height 41
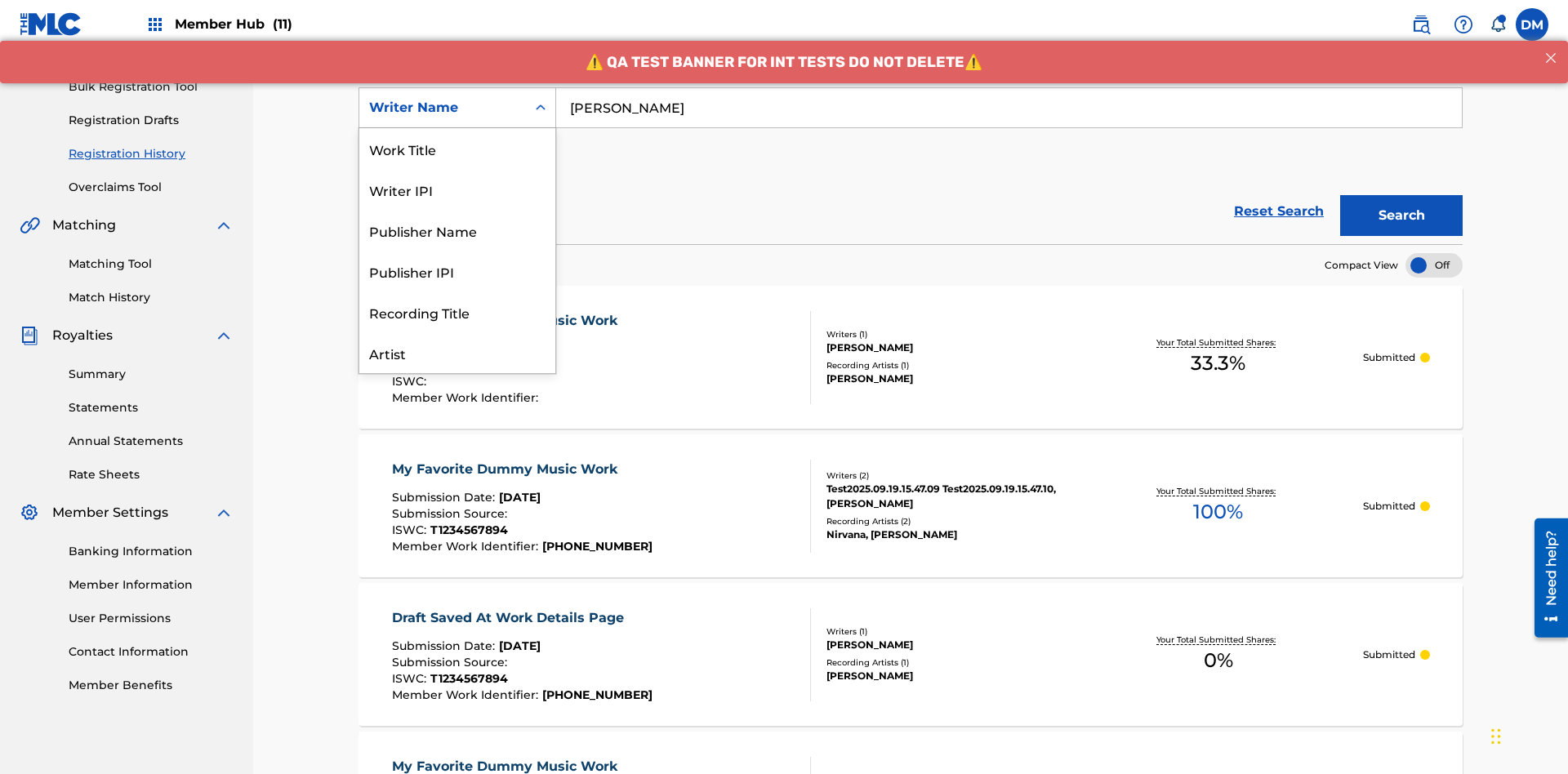
scroll to position [81, 0]
click at [458, 128] on div "Writer IPI" at bounding box center [457, 108] width 196 height 41
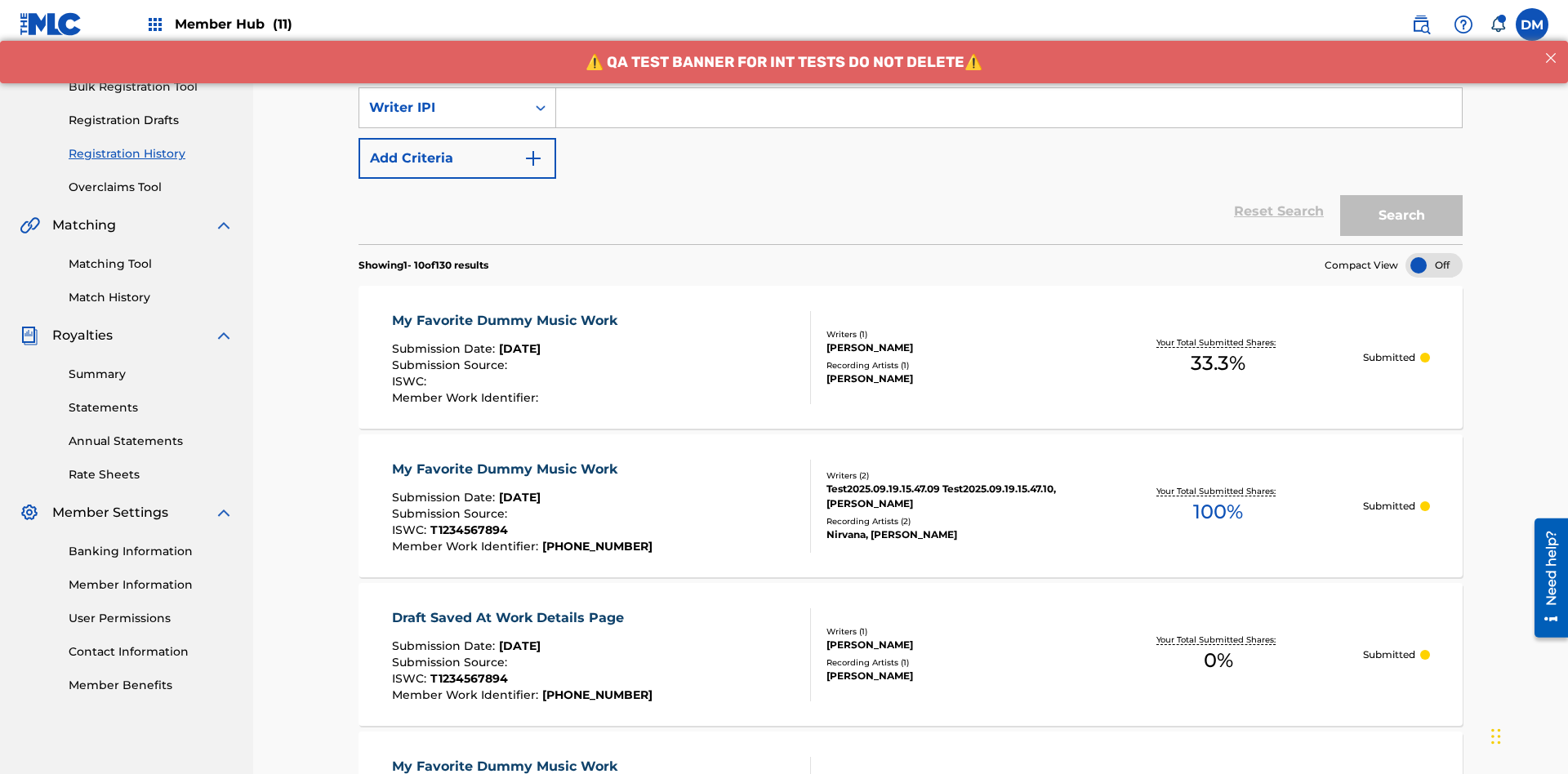
scroll to position [0, 0]
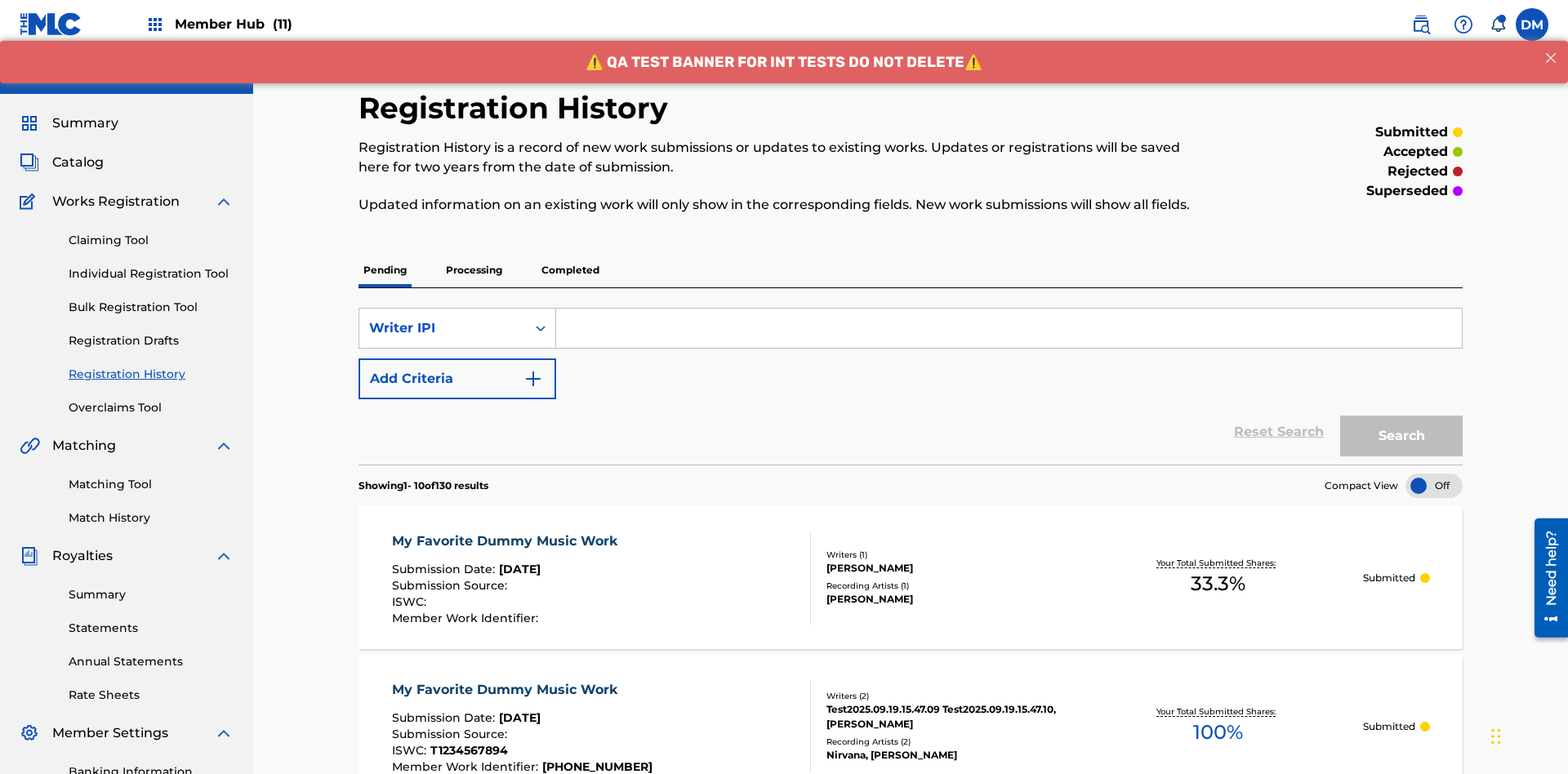
click at [1009, 309] on input "Search Form" at bounding box center [1009, 329] width 906 height 39
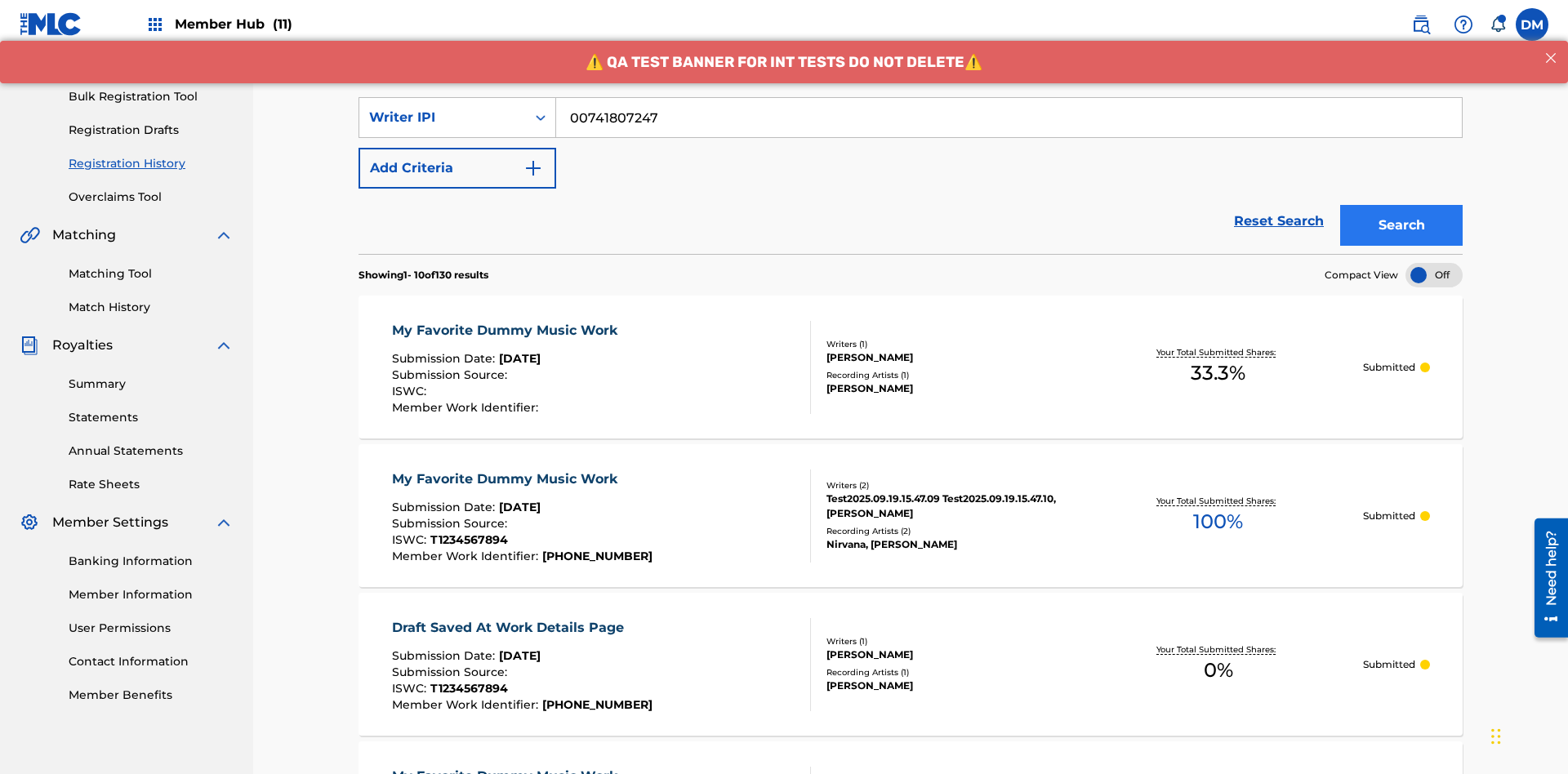
type input "00741807247"
click at [1401, 205] on button "Search" at bounding box center [1401, 226] width 123 height 41
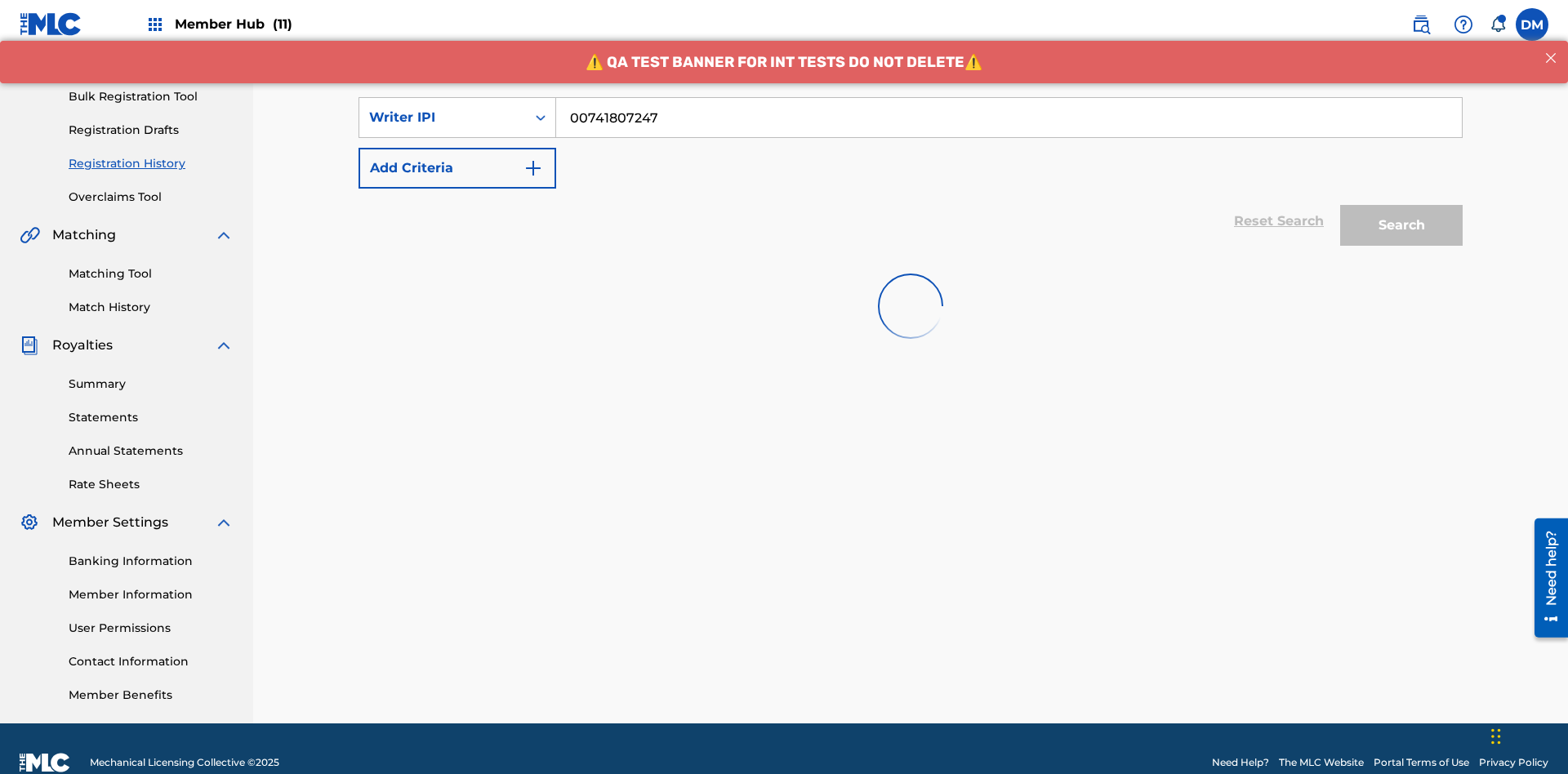
scroll to position [239, 0]
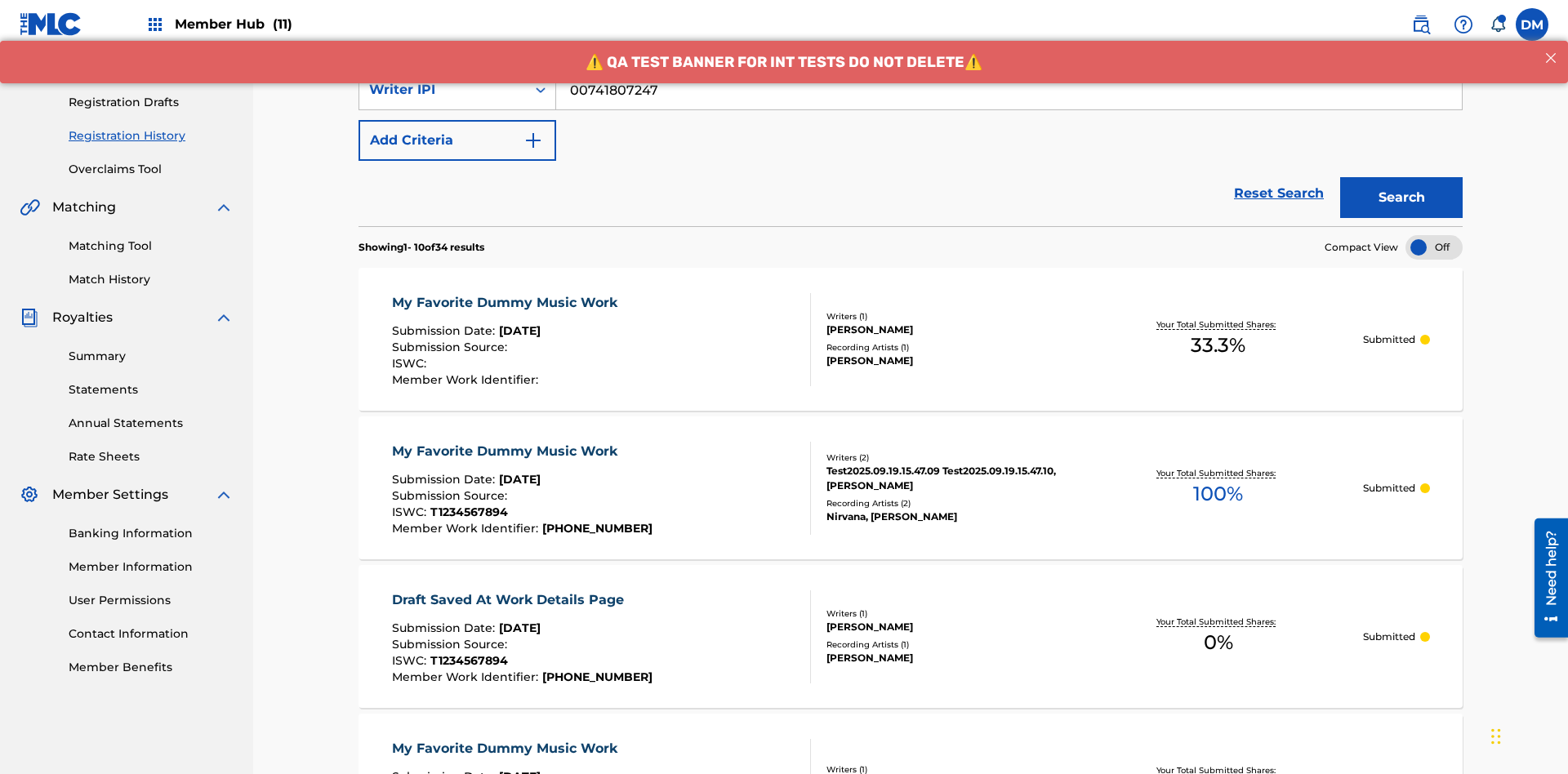
click at [506, 293] on div "My Favorite Dummy Music Work" at bounding box center [509, 302] width 234 height 20
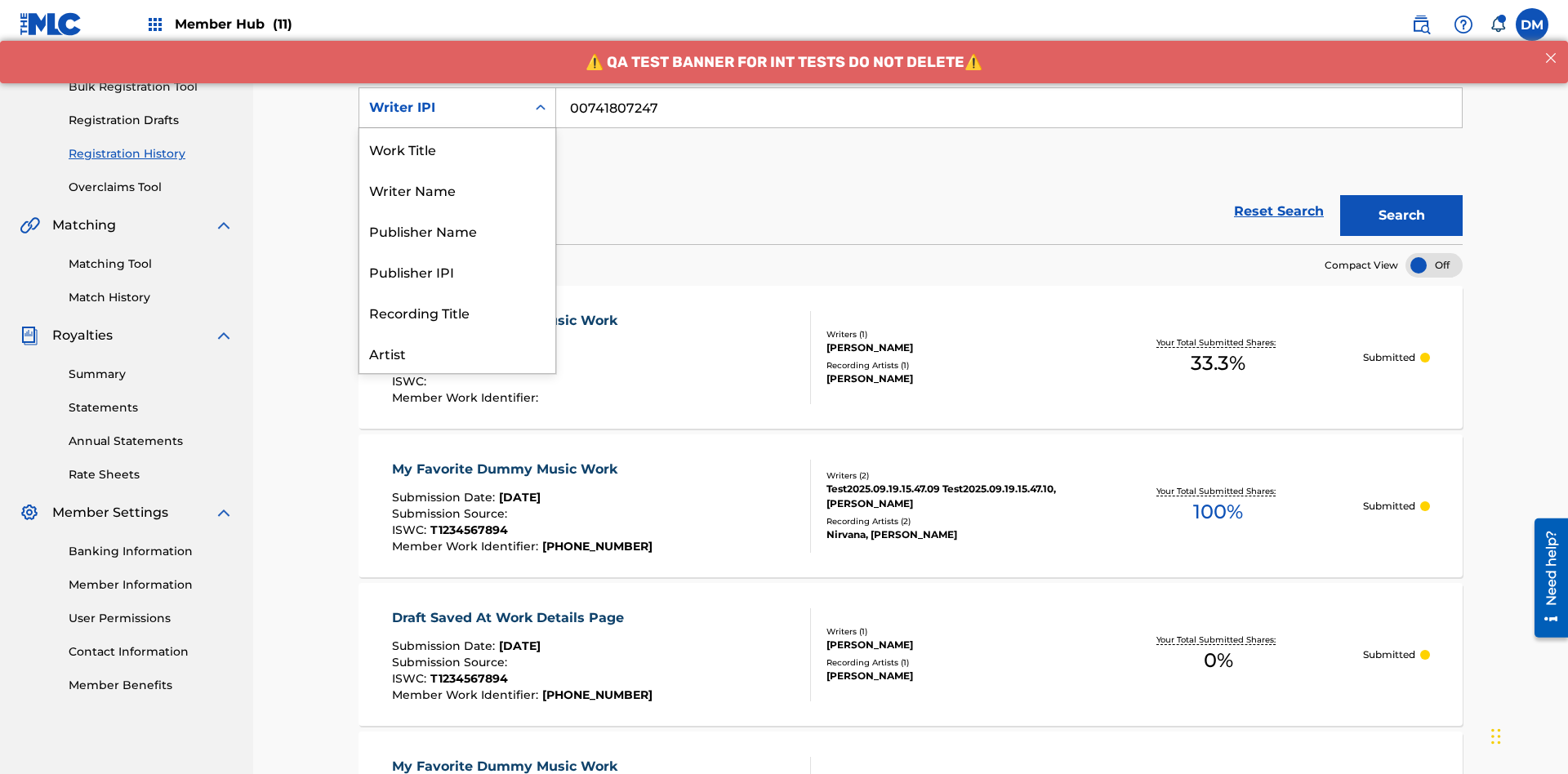
scroll to position [81, 0]
click at [458, 149] on div "Publisher Name" at bounding box center [457, 149] width 196 height 41
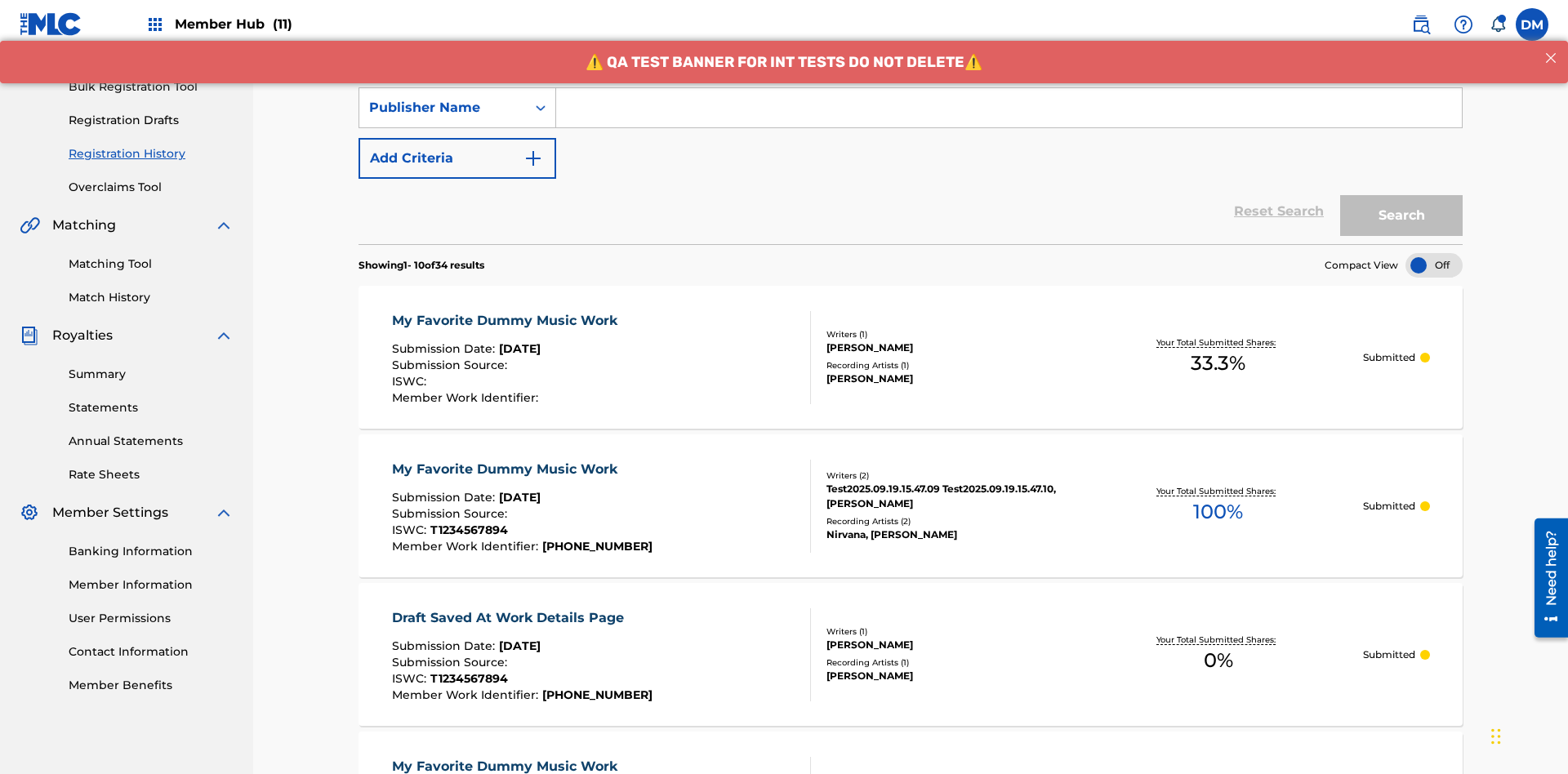
click at [1009, 118] on input "Search Form" at bounding box center [1009, 108] width 906 height 39
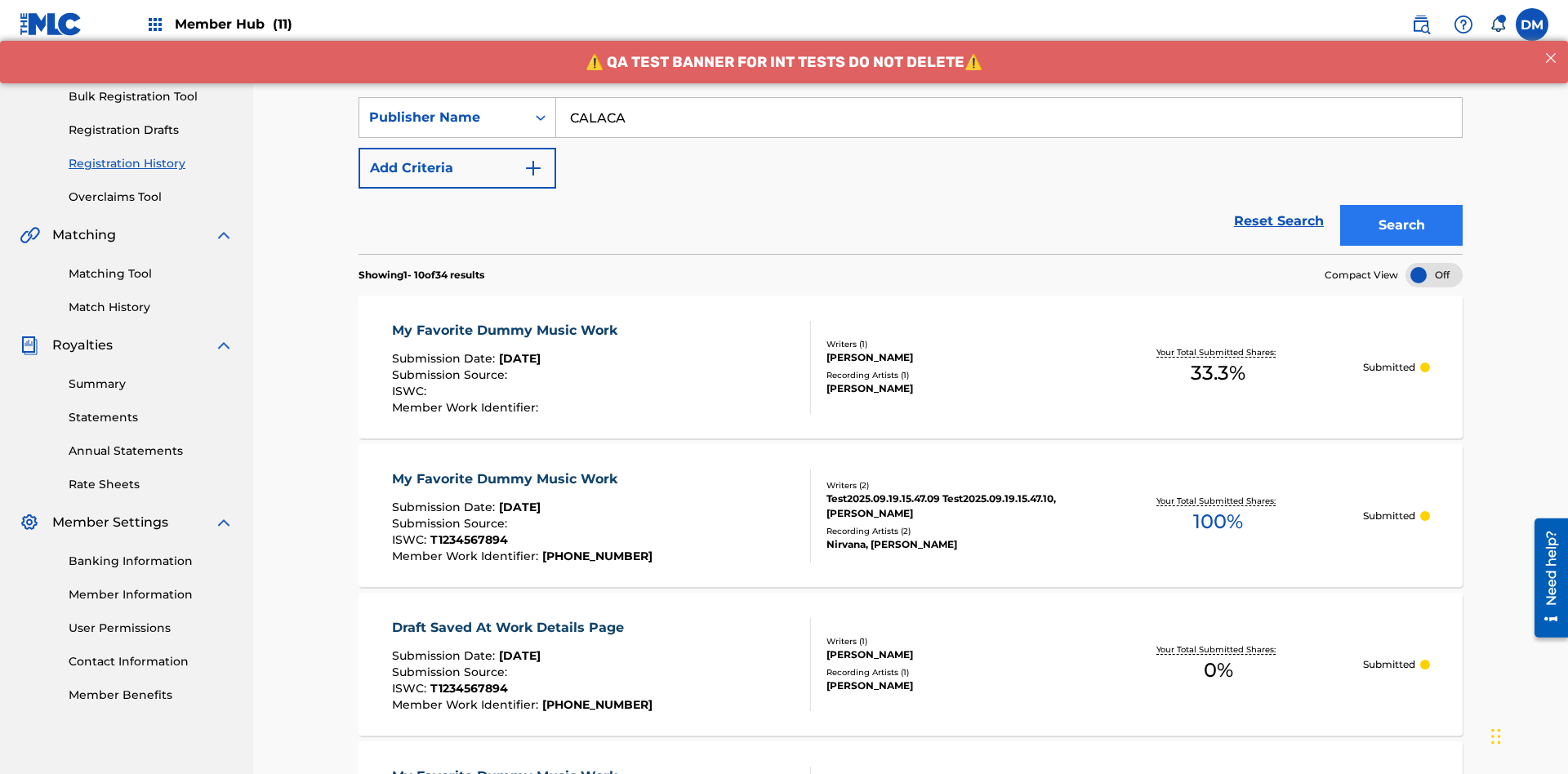
type input "CALACA"
click at [1401, 205] on button "Search" at bounding box center [1401, 226] width 123 height 41
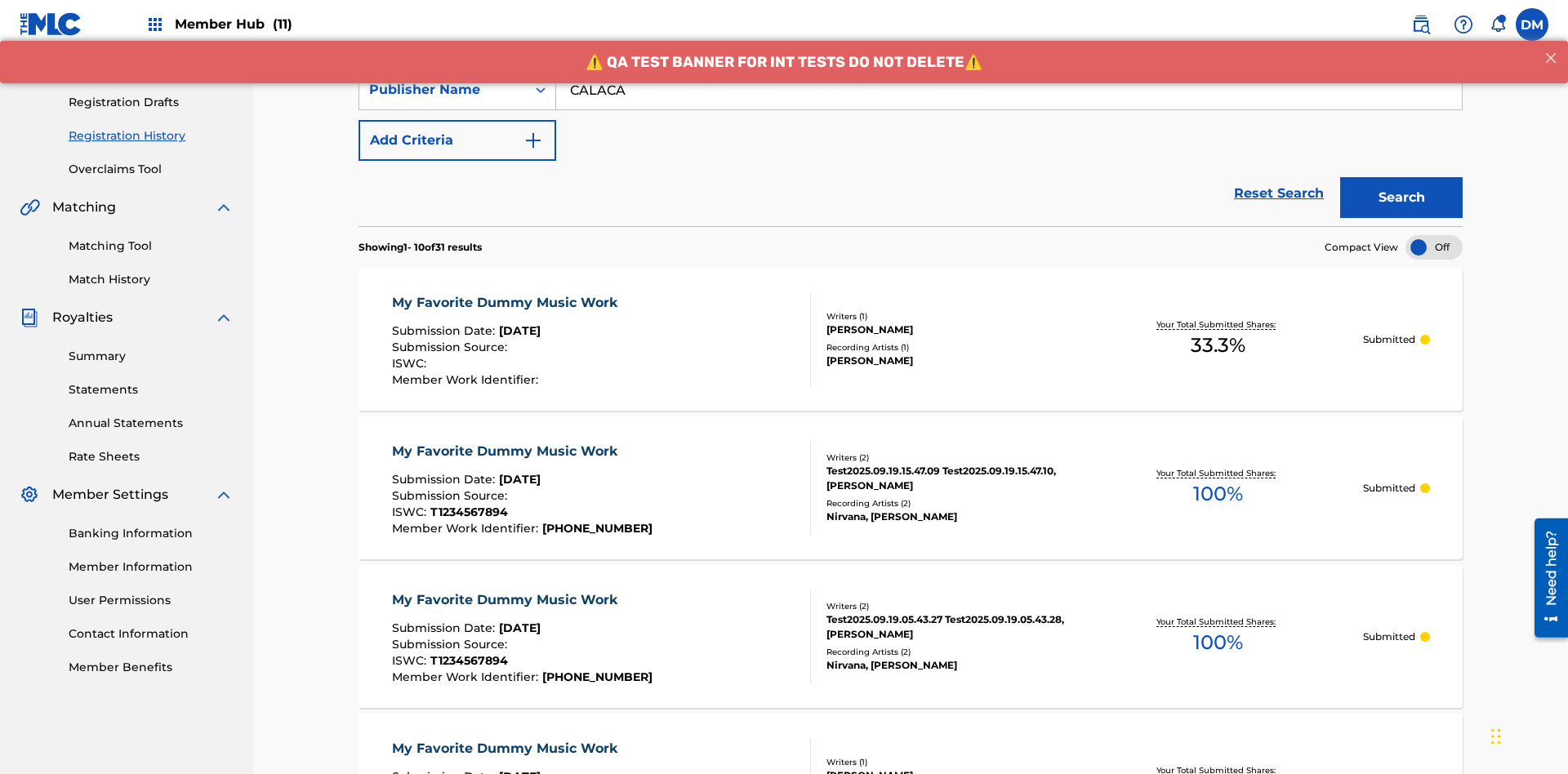
click at [506, 293] on div "My Favorite Dummy Music Work" at bounding box center [509, 302] width 234 height 20
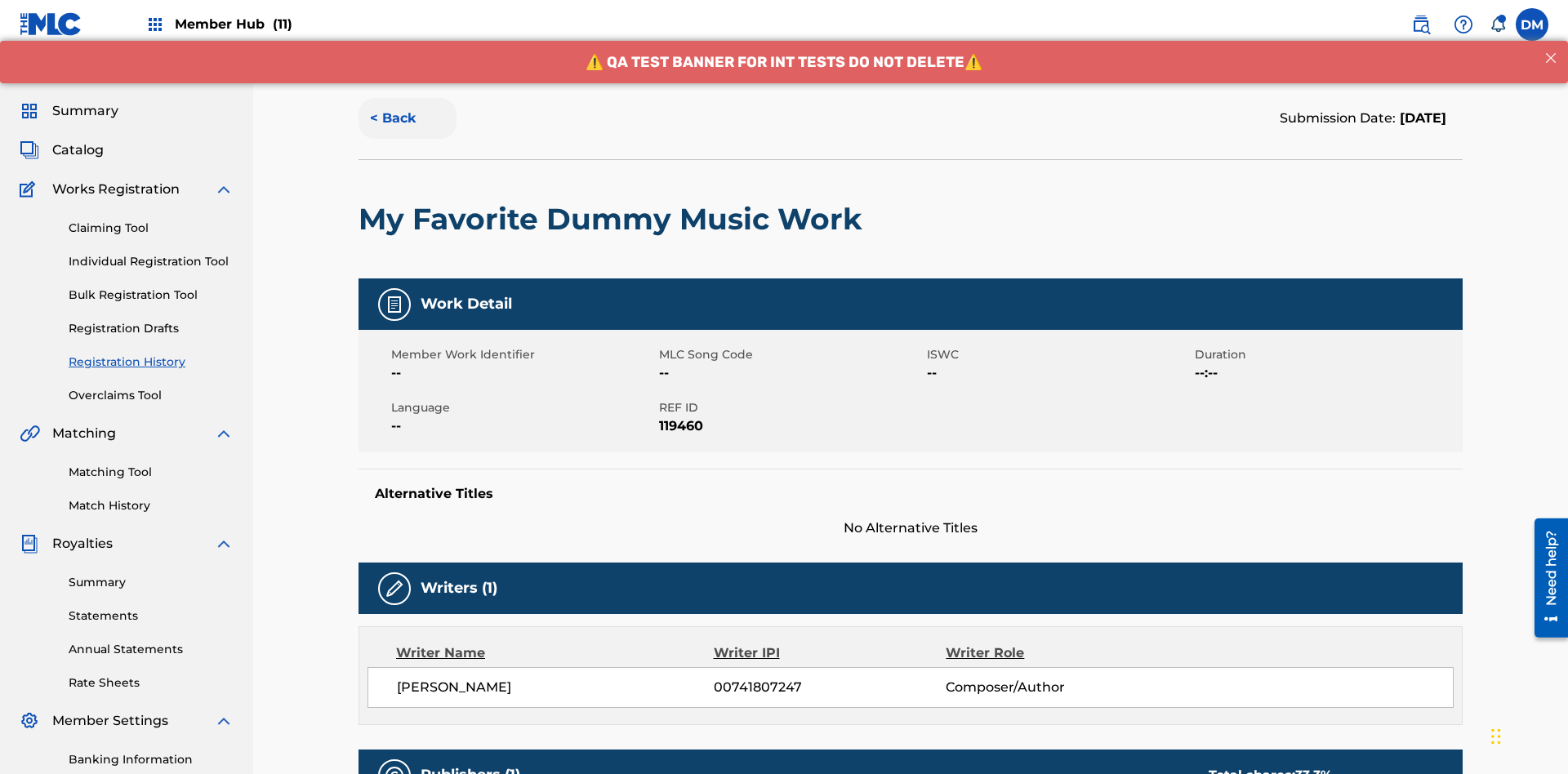
click at [407, 119] on button "< Back" at bounding box center [407, 119] width 98 height 41
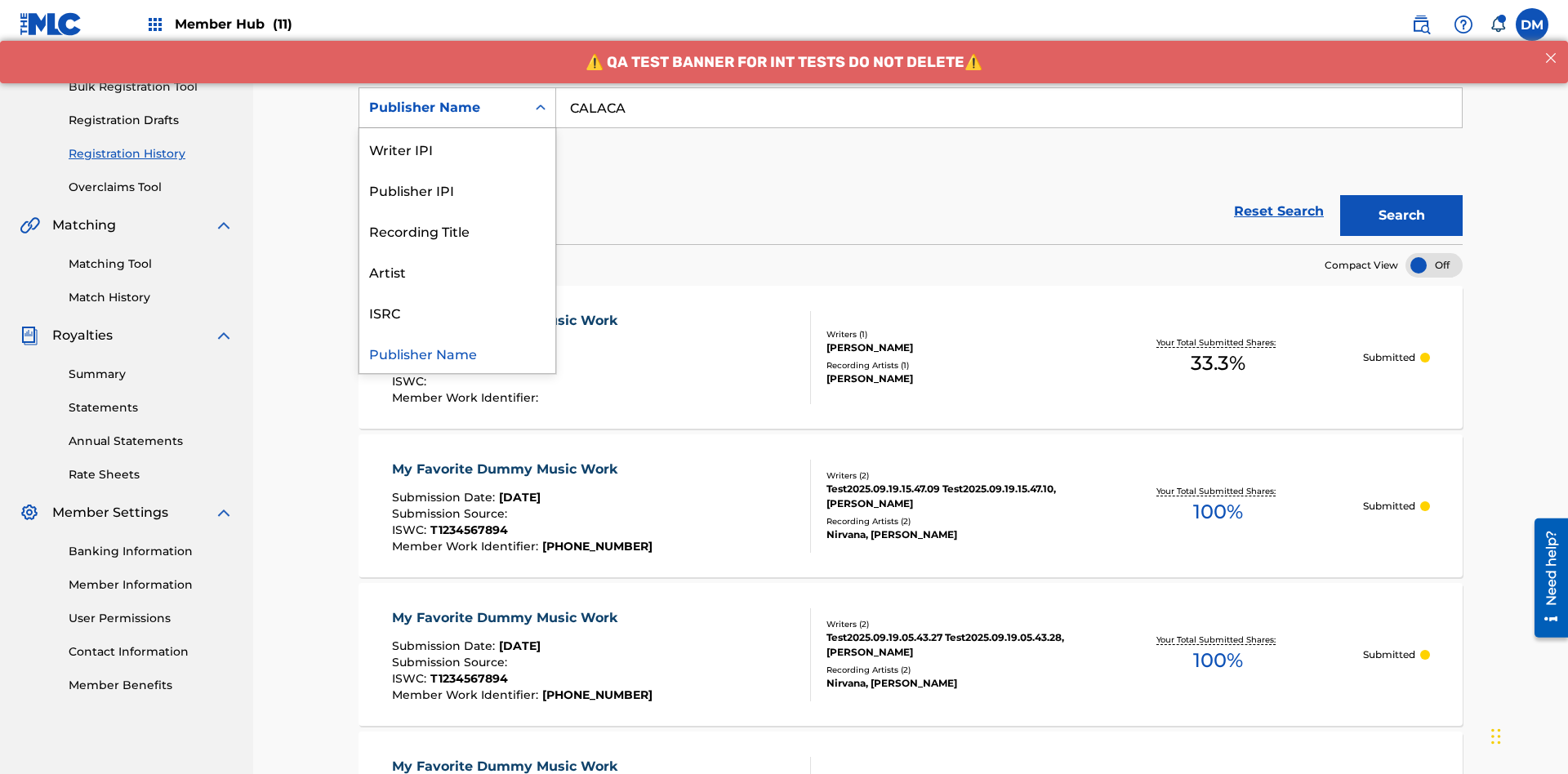
click at [458, 189] on div "Publisher IPI" at bounding box center [457, 190] width 196 height 41
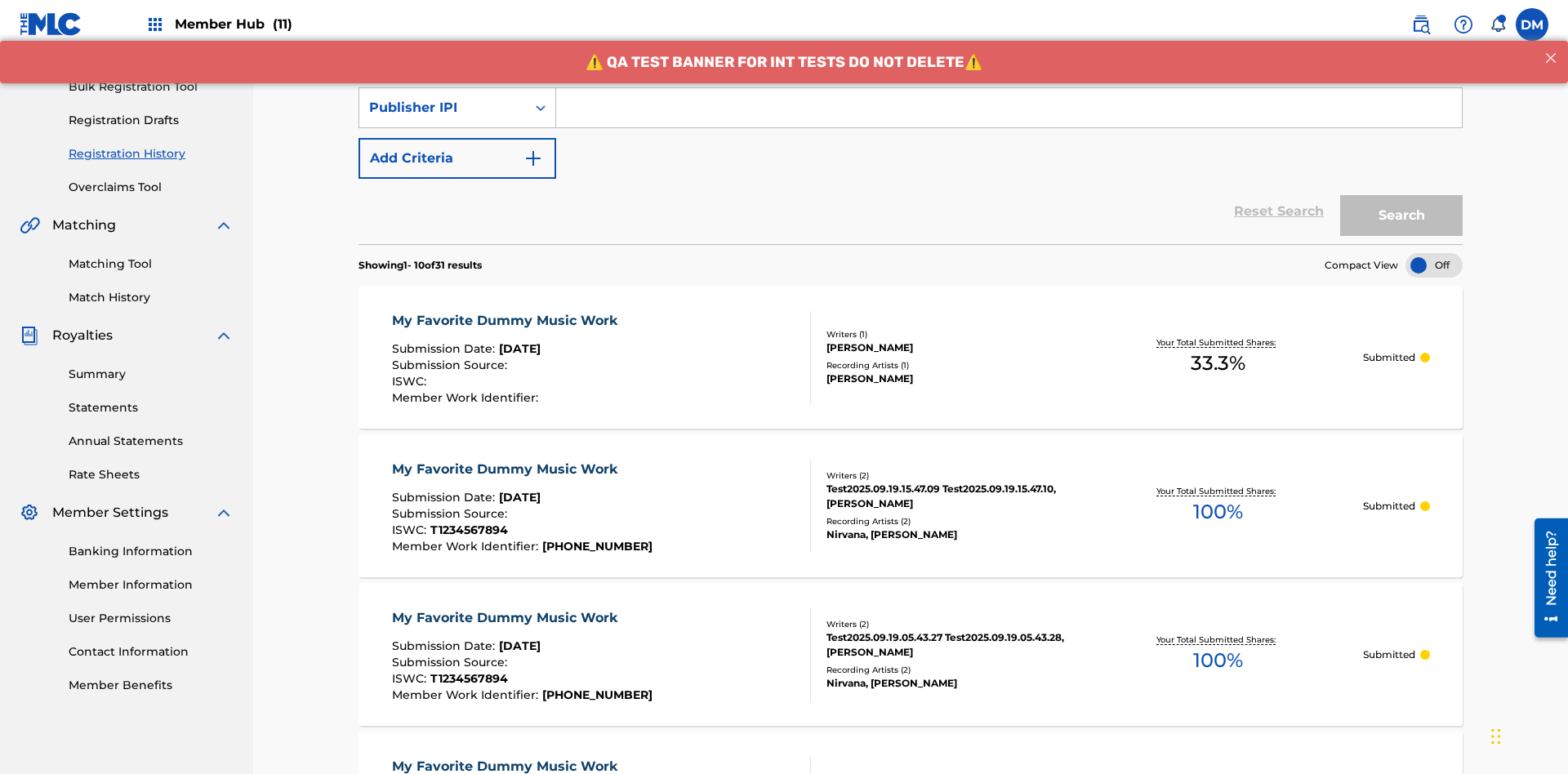
click at [1009, 118] on input "Search Form" at bounding box center [1009, 108] width 906 height 39
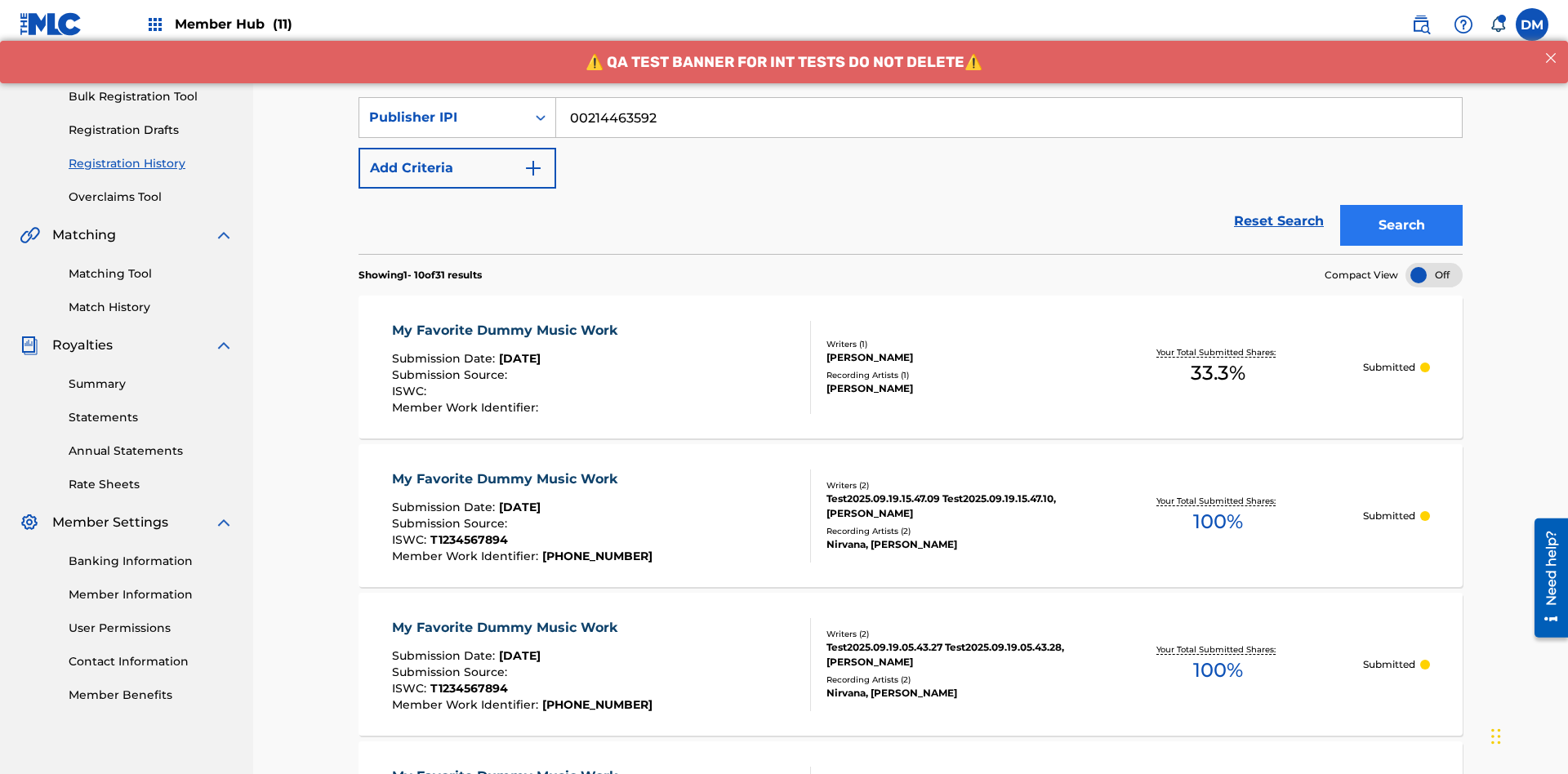
type input "00214463592"
click at [1401, 205] on button "Search" at bounding box center [1401, 226] width 123 height 41
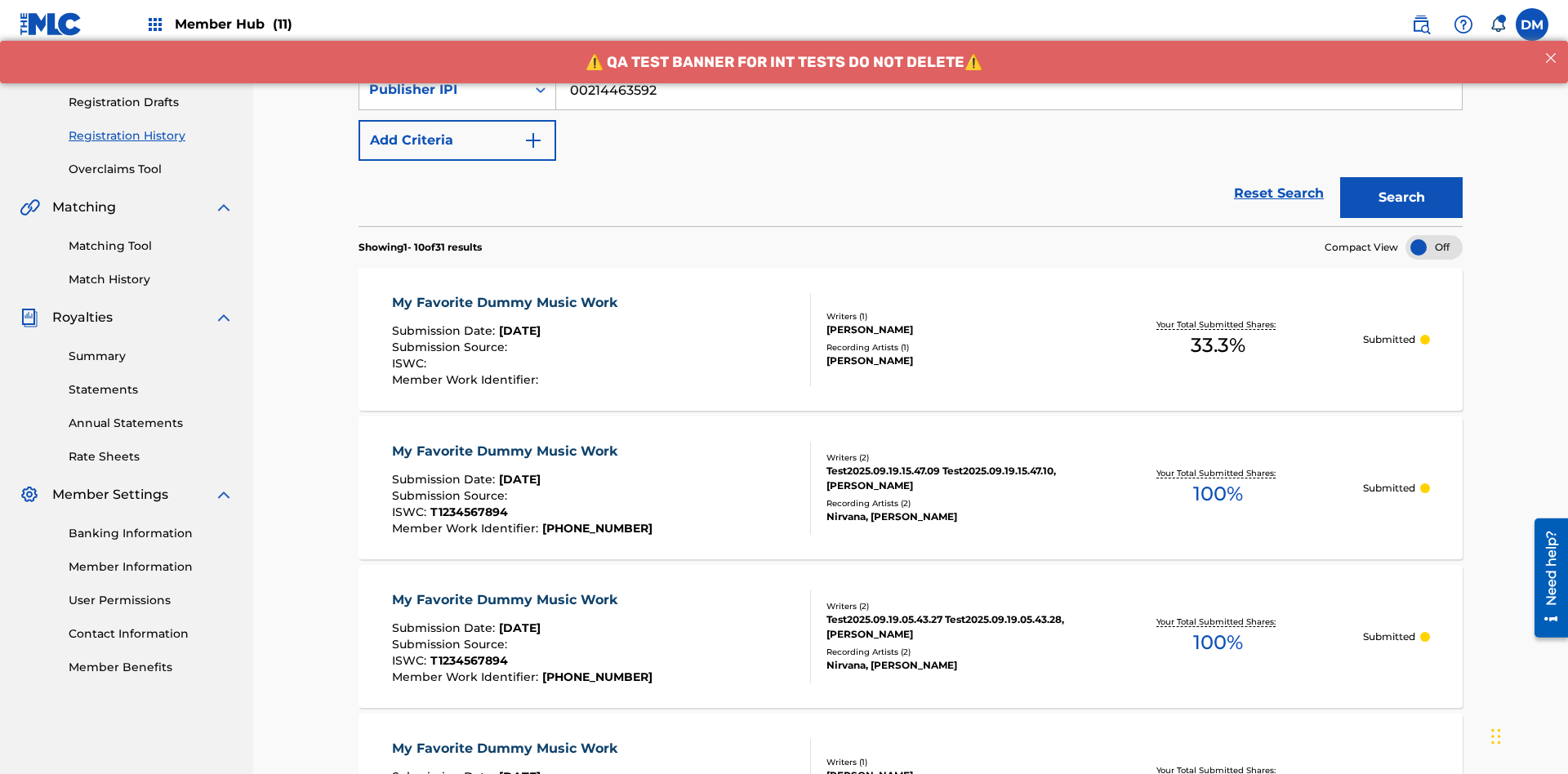
click at [506, 293] on div "My Favorite Dummy Music Work" at bounding box center [509, 302] width 234 height 20
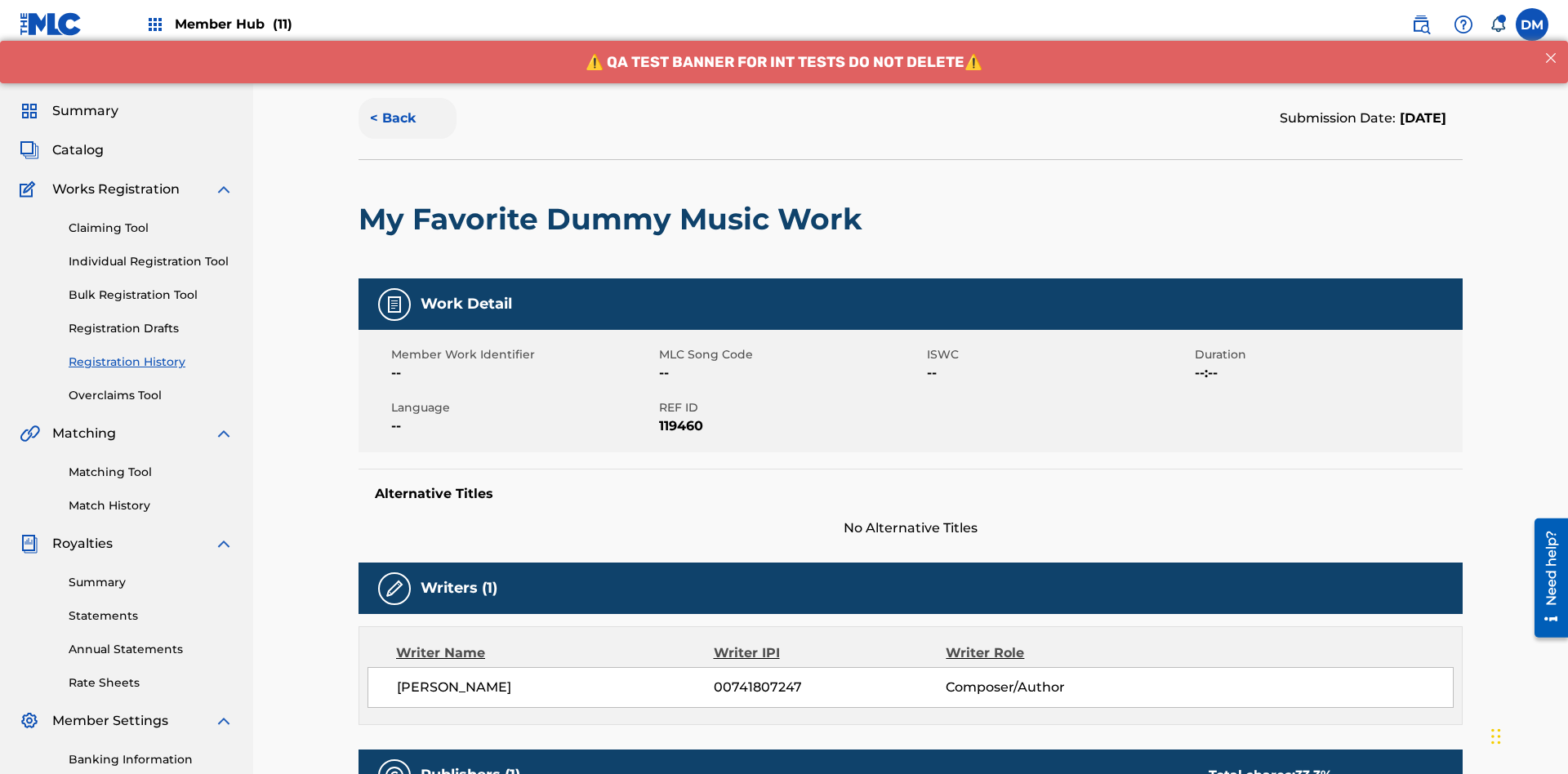
click at [407, 119] on button "< Back" at bounding box center [407, 119] width 98 height 41
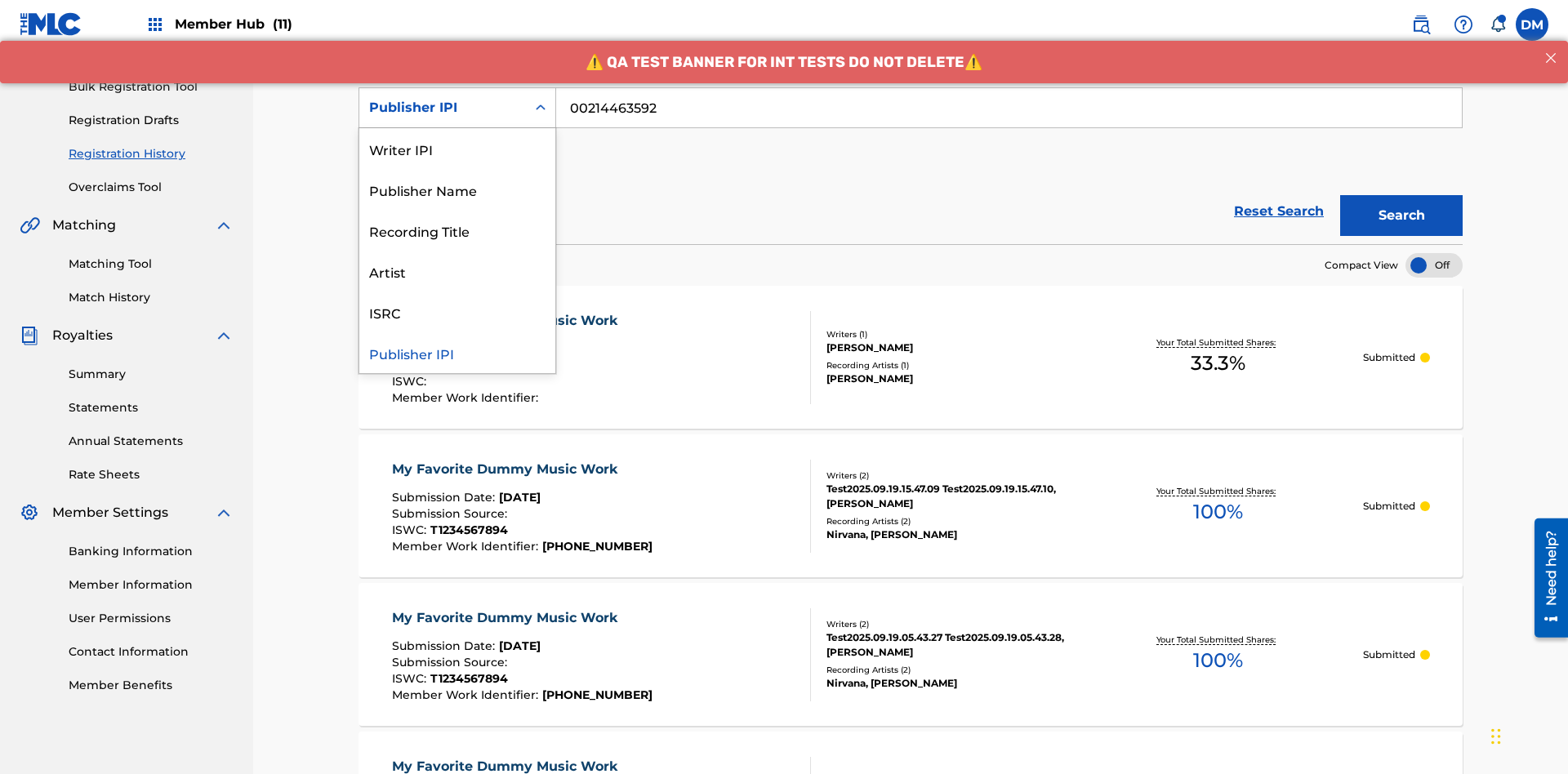
click at [458, 271] on div "Artist" at bounding box center [457, 271] width 196 height 41
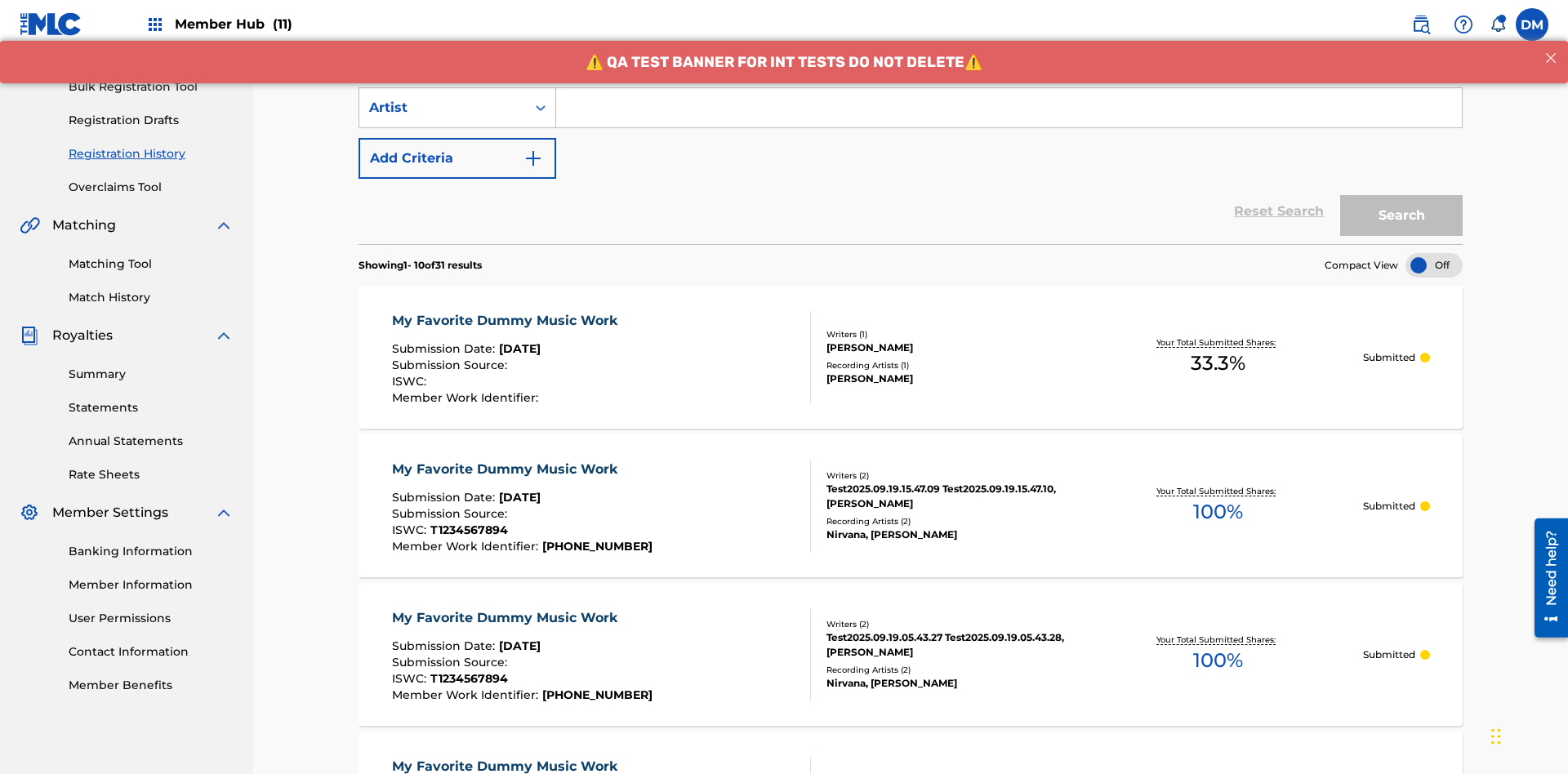
click at [1009, 118] on input "Search Form" at bounding box center [1009, 108] width 906 height 39
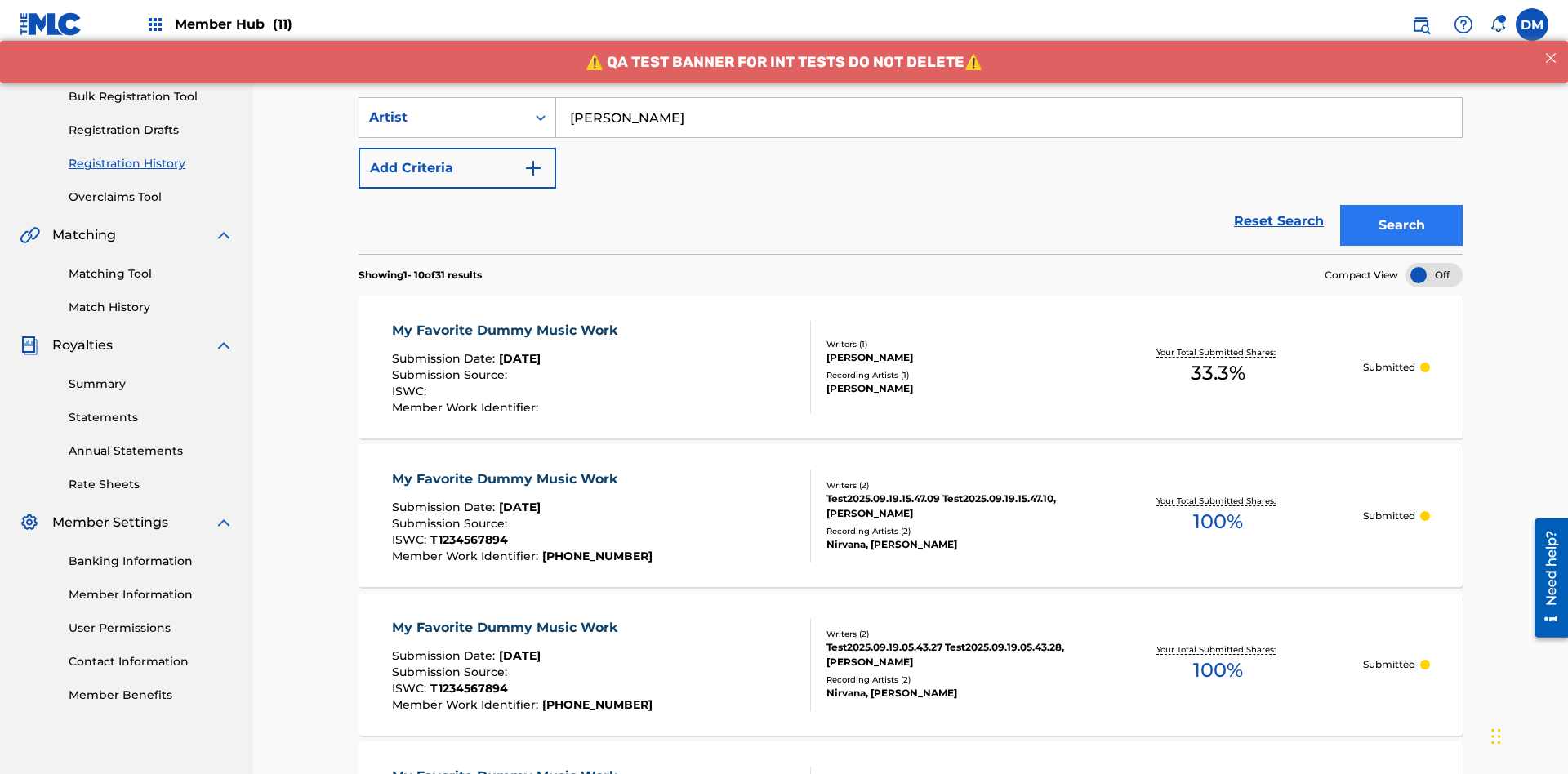
type input "Joe Lewis"
click at [1401, 205] on button "Search" at bounding box center [1401, 226] width 123 height 41
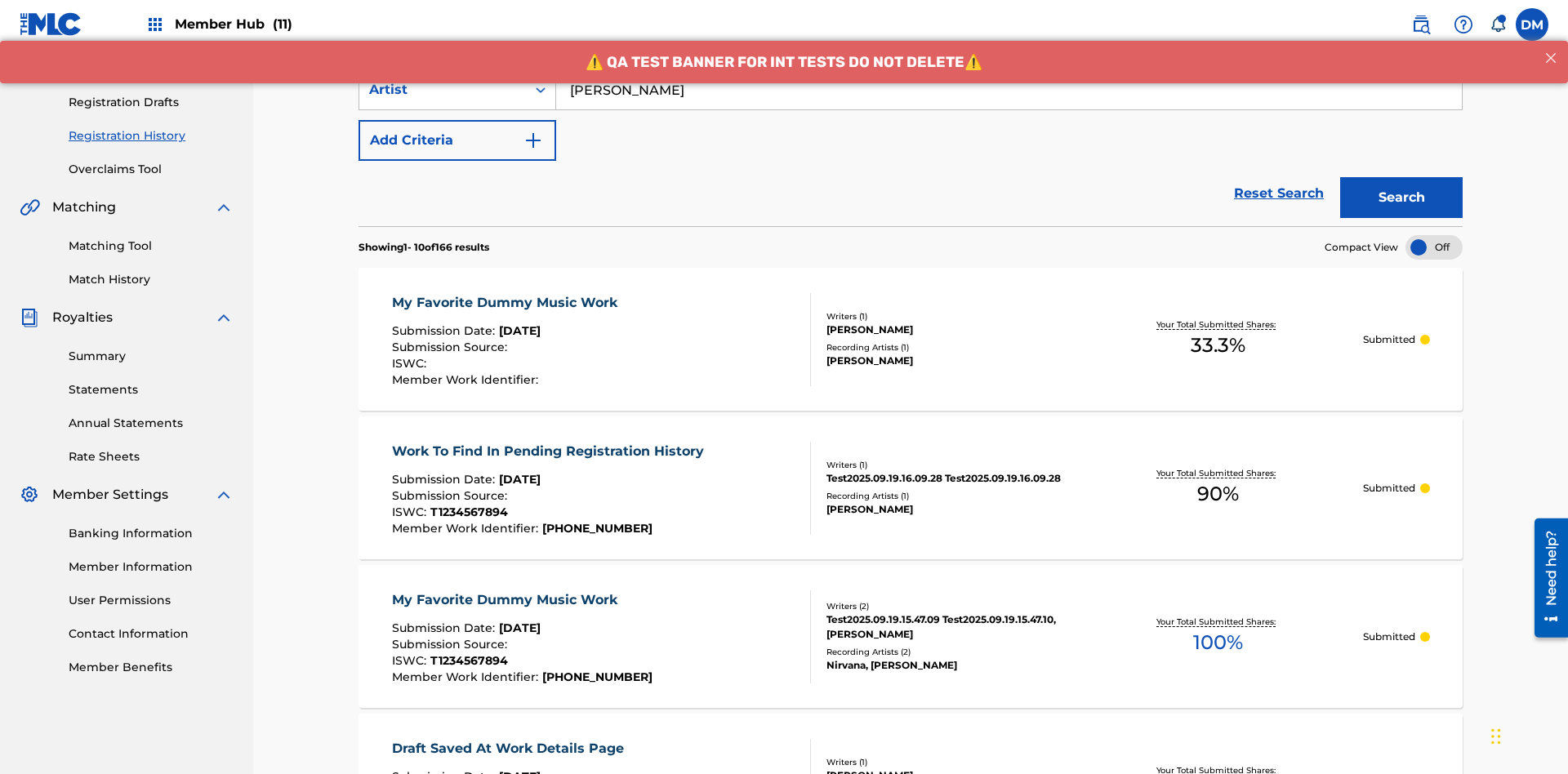
click at [506, 293] on div "My Favorite Dummy Music Work" at bounding box center [509, 302] width 234 height 20
